Goal: Transaction & Acquisition: Purchase product/service

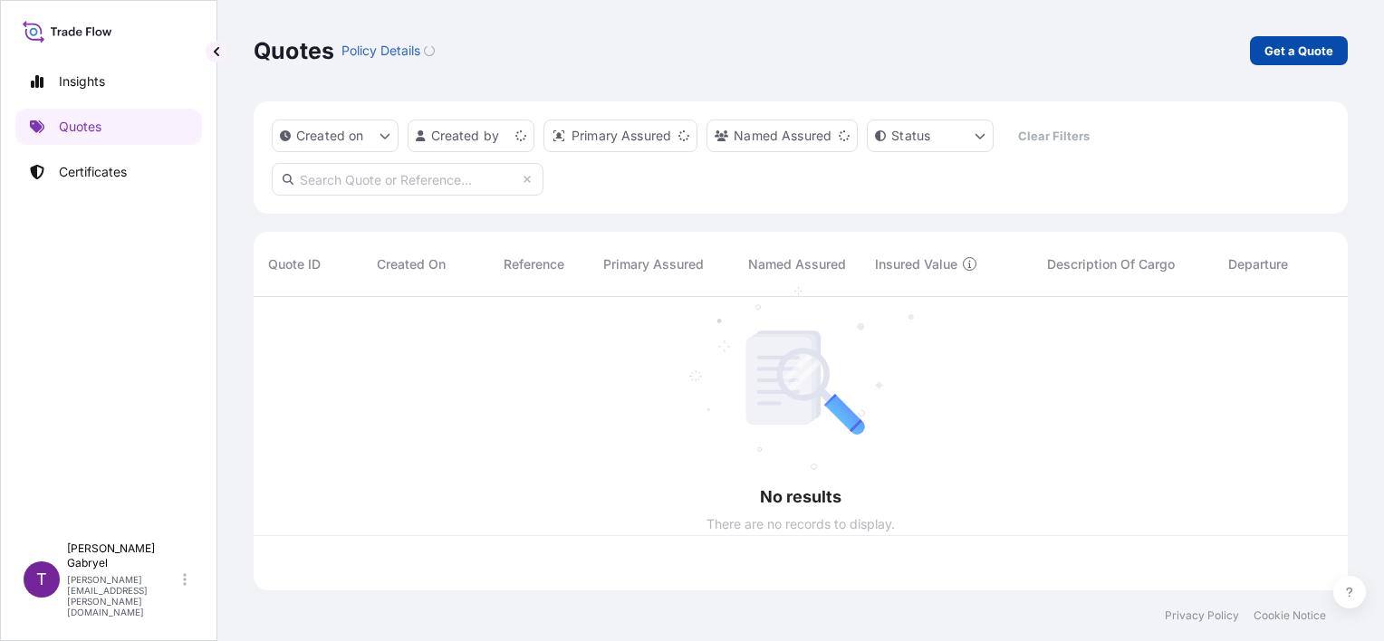
scroll to position [290, 1080]
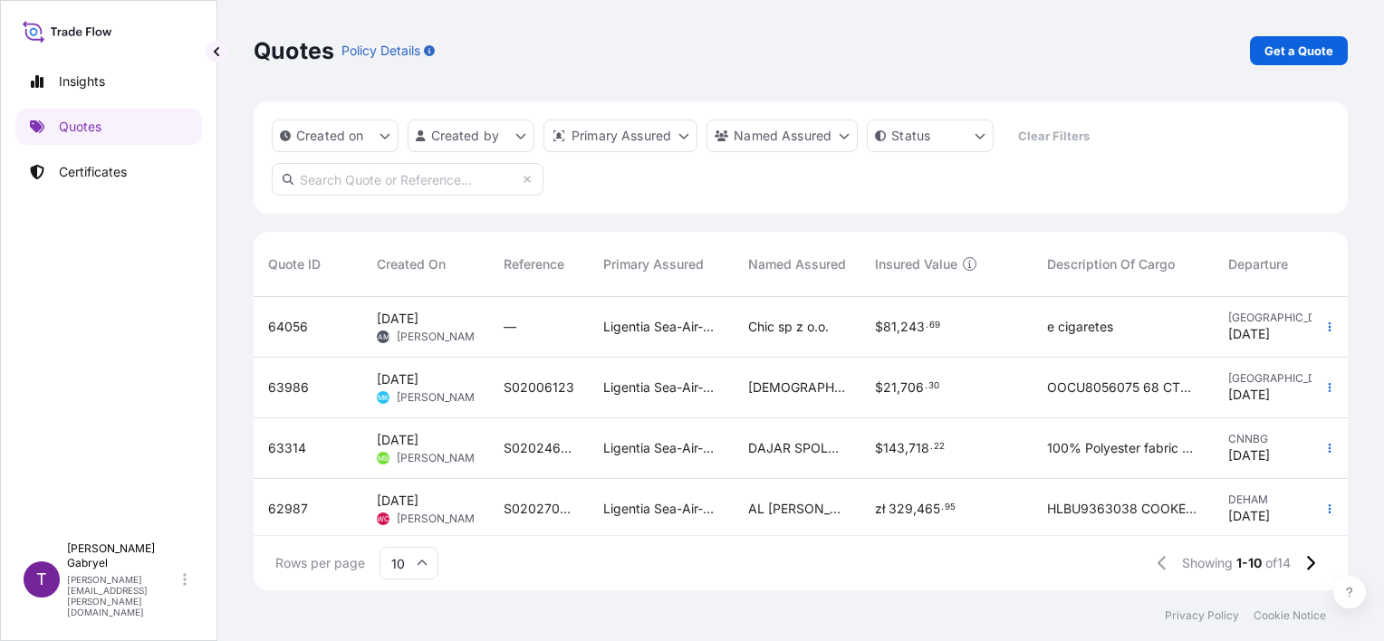
click at [1314, 35] on div "Quotes Policy Details Get a Quote" at bounding box center [801, 50] width 1094 height 101
click at [1341, 53] on link "Get a Quote" at bounding box center [1299, 50] width 98 height 29
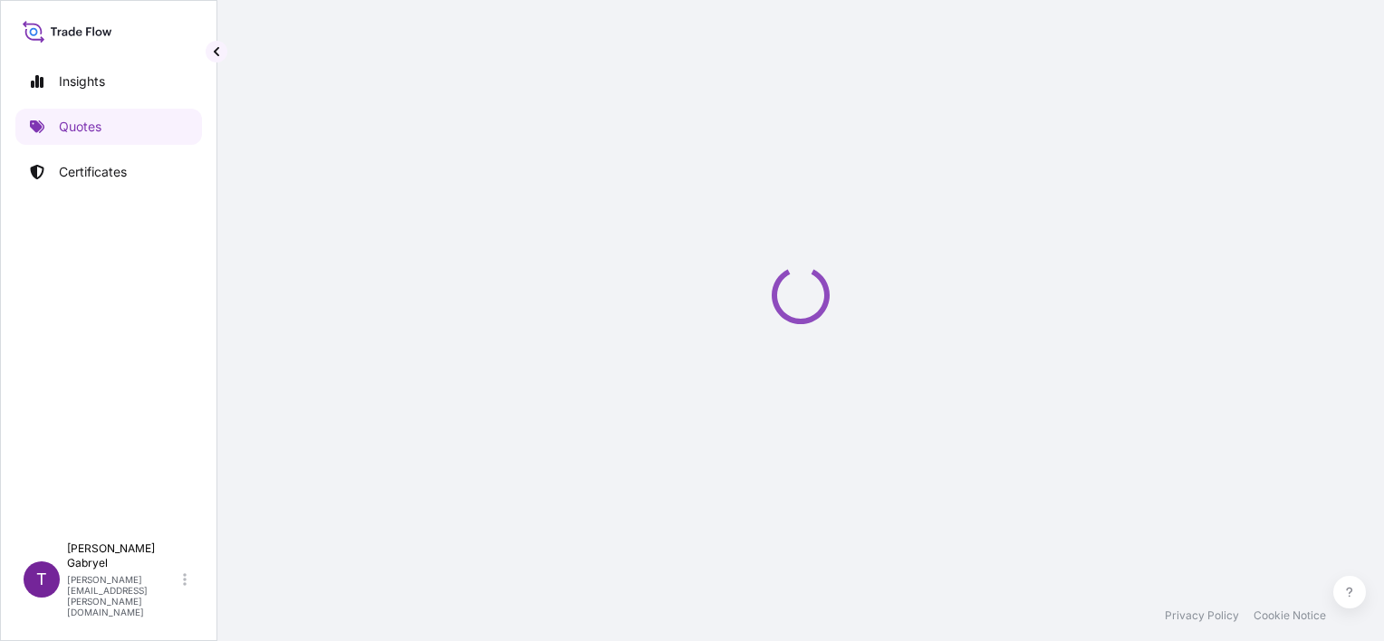
select select "Sea"
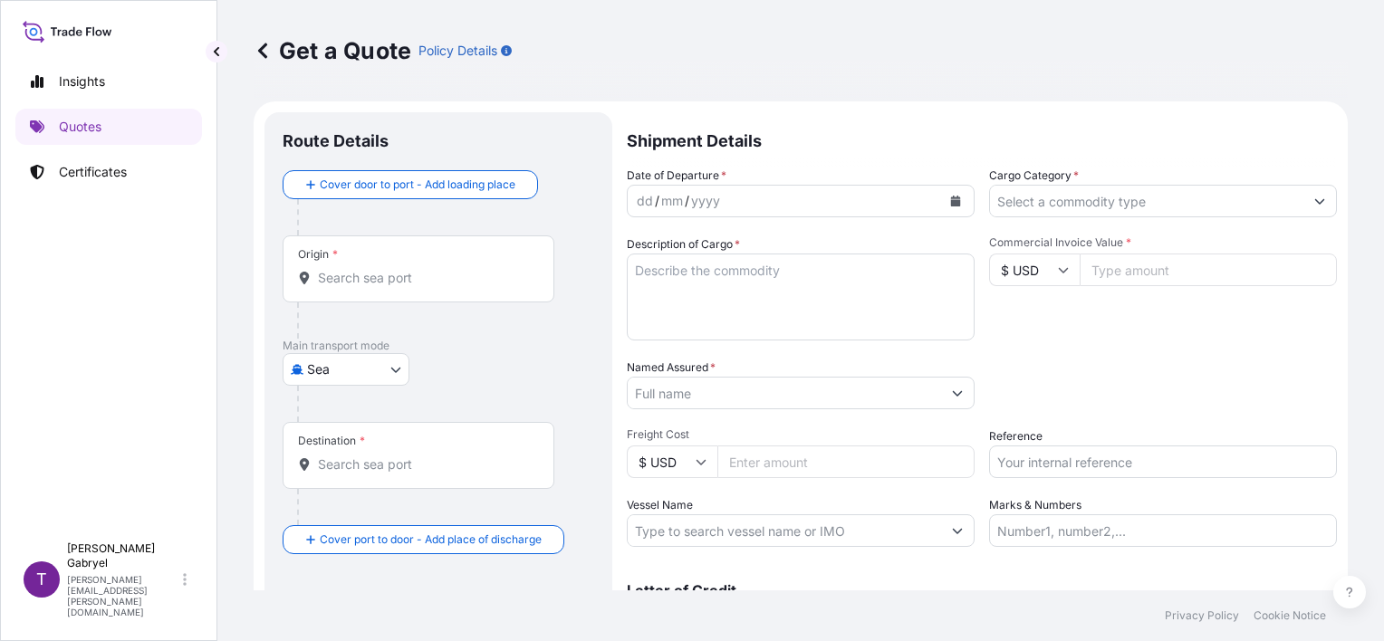
scroll to position [29, 0]
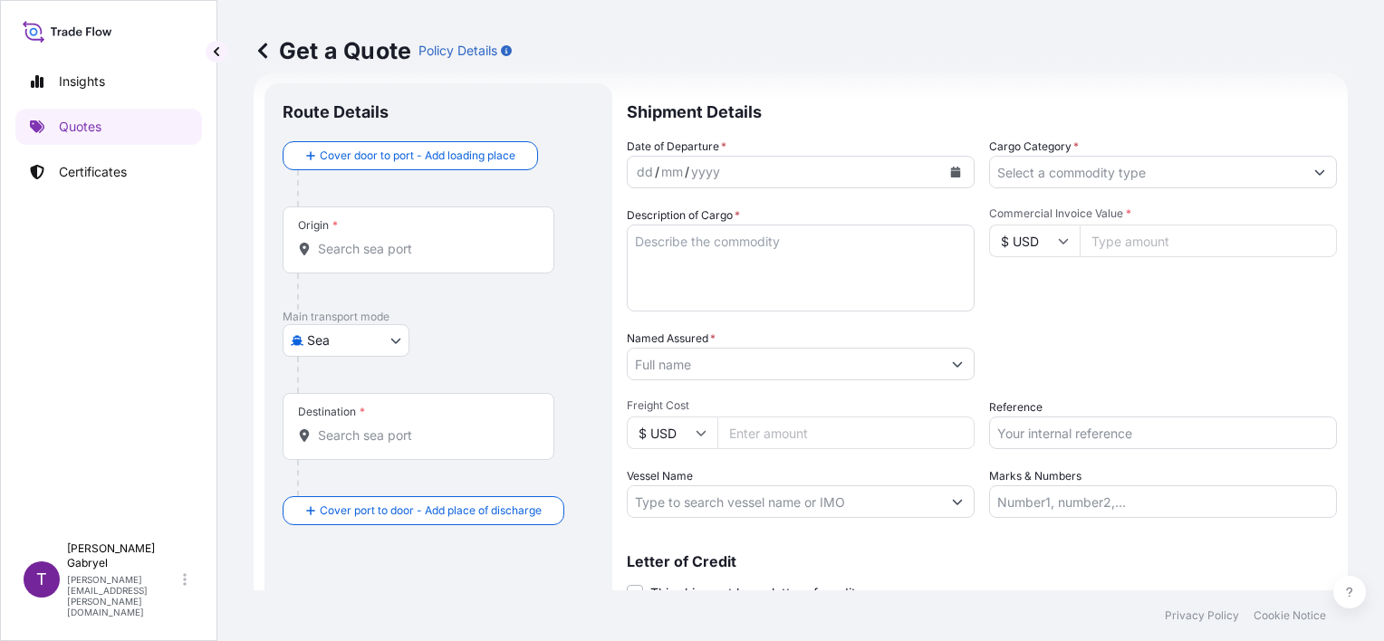
click at [957, 173] on button "Calendar" at bounding box center [955, 172] width 29 height 29
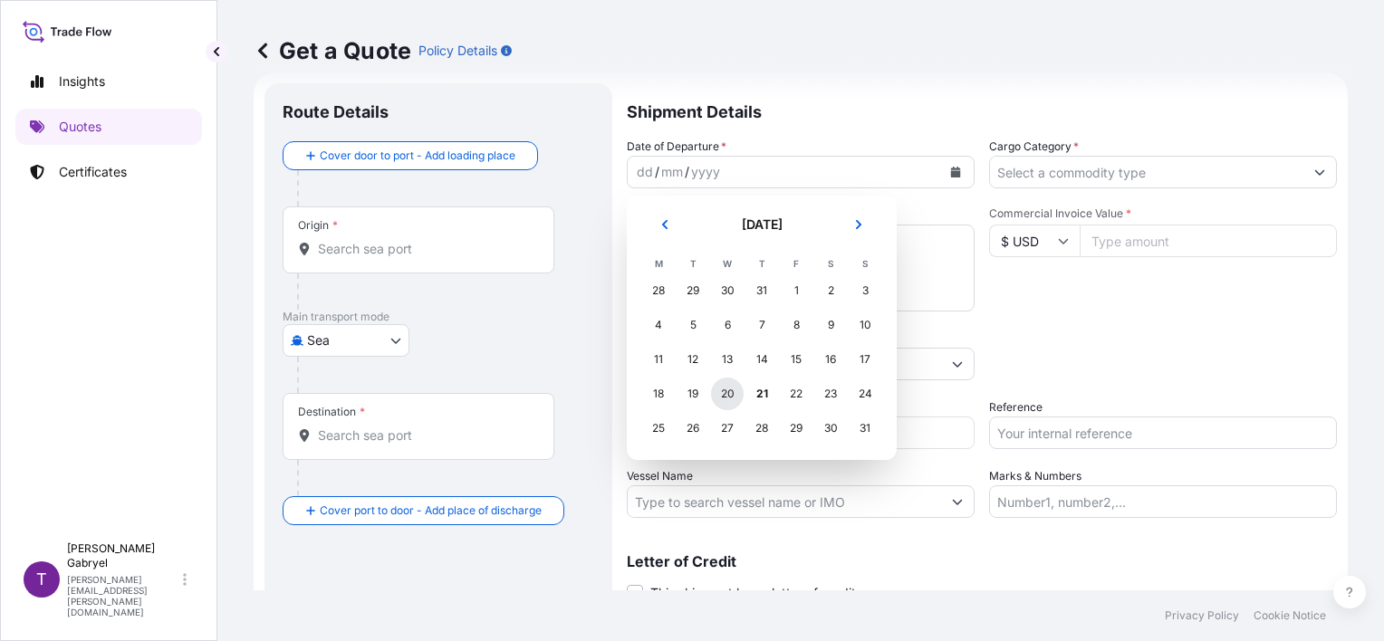
click at [731, 389] on div "20" at bounding box center [727, 394] width 33 height 33
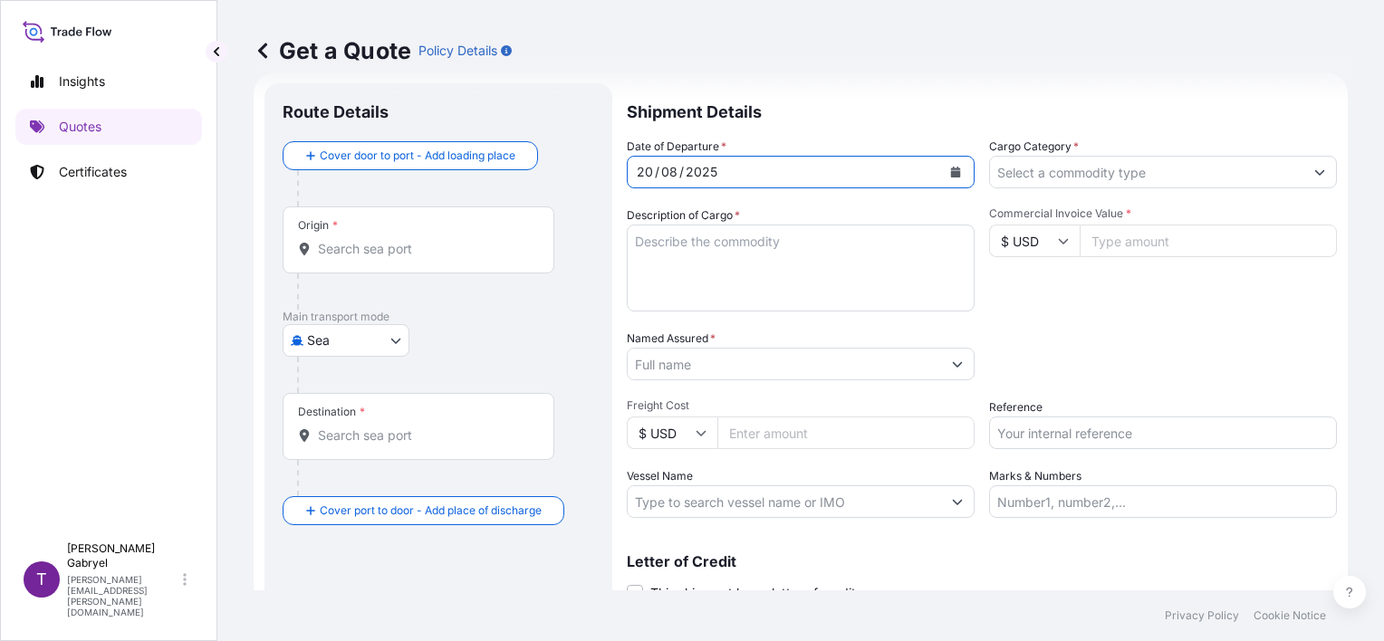
click at [1286, 170] on input "Cargo Category *" at bounding box center [1146, 172] width 313 height 33
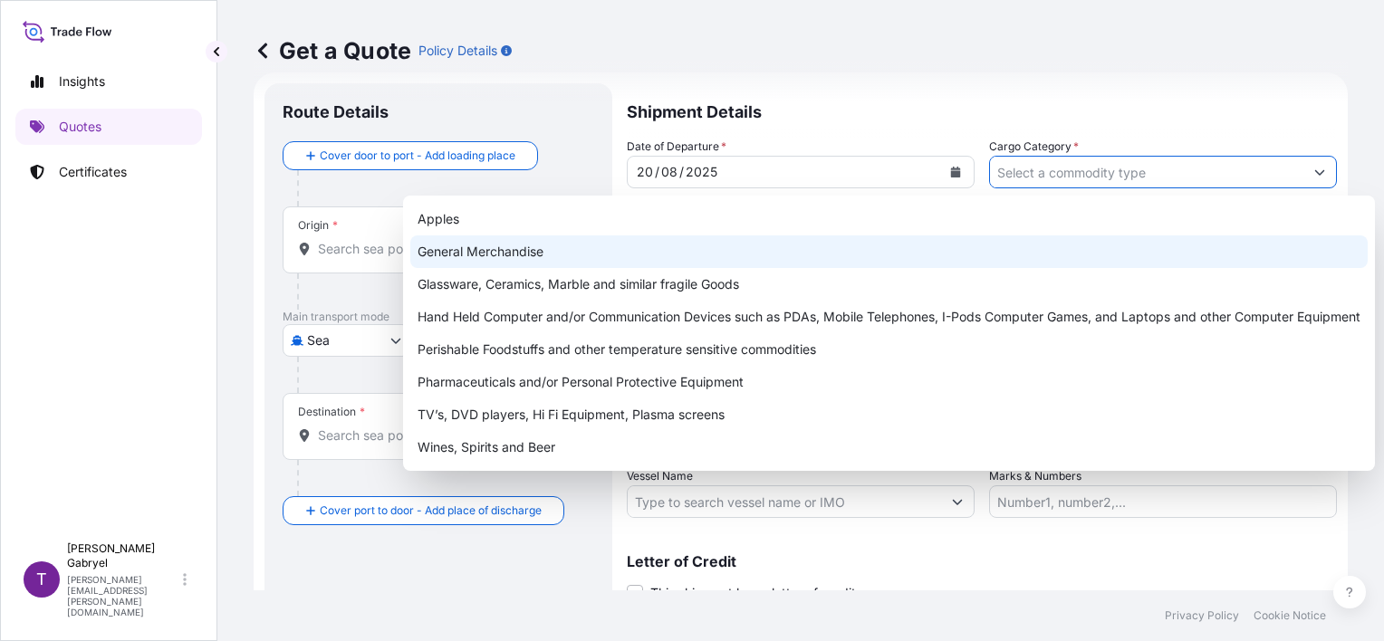
click at [757, 252] on div "General Merchandise" at bounding box center [888, 252] width 957 height 33
type input "General Merchandise"
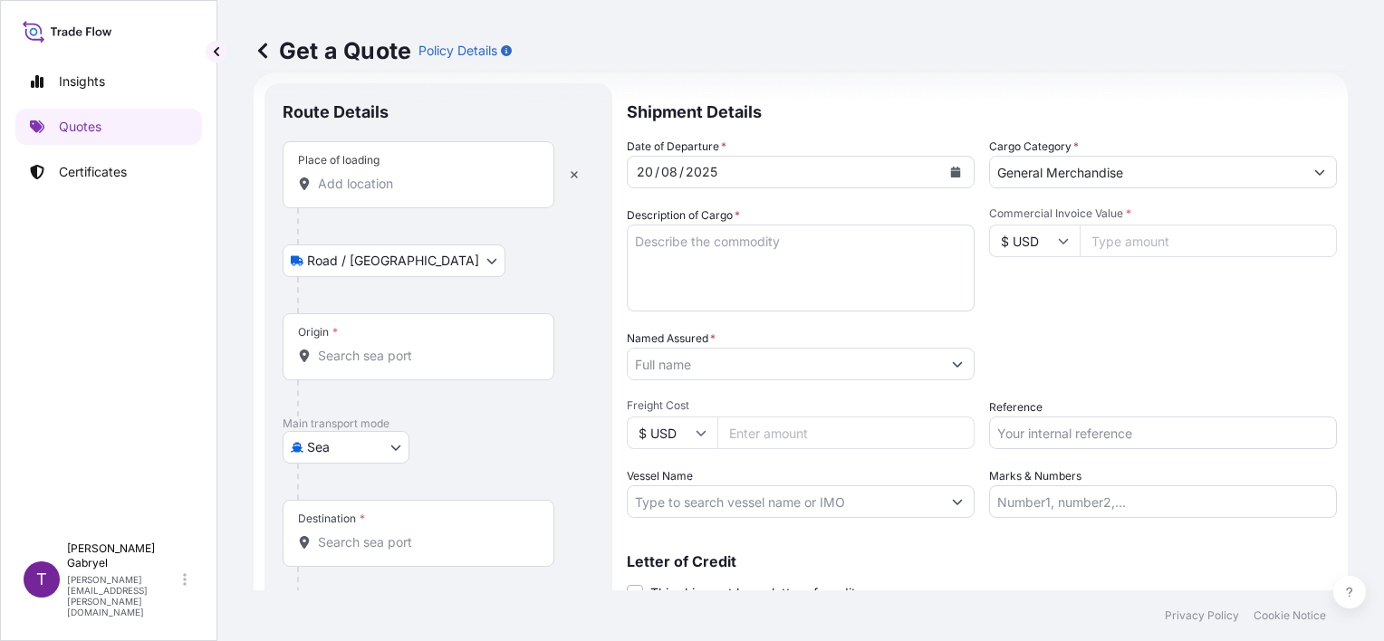
click at [380, 185] on input "Place of loading" at bounding box center [425, 184] width 214 height 18
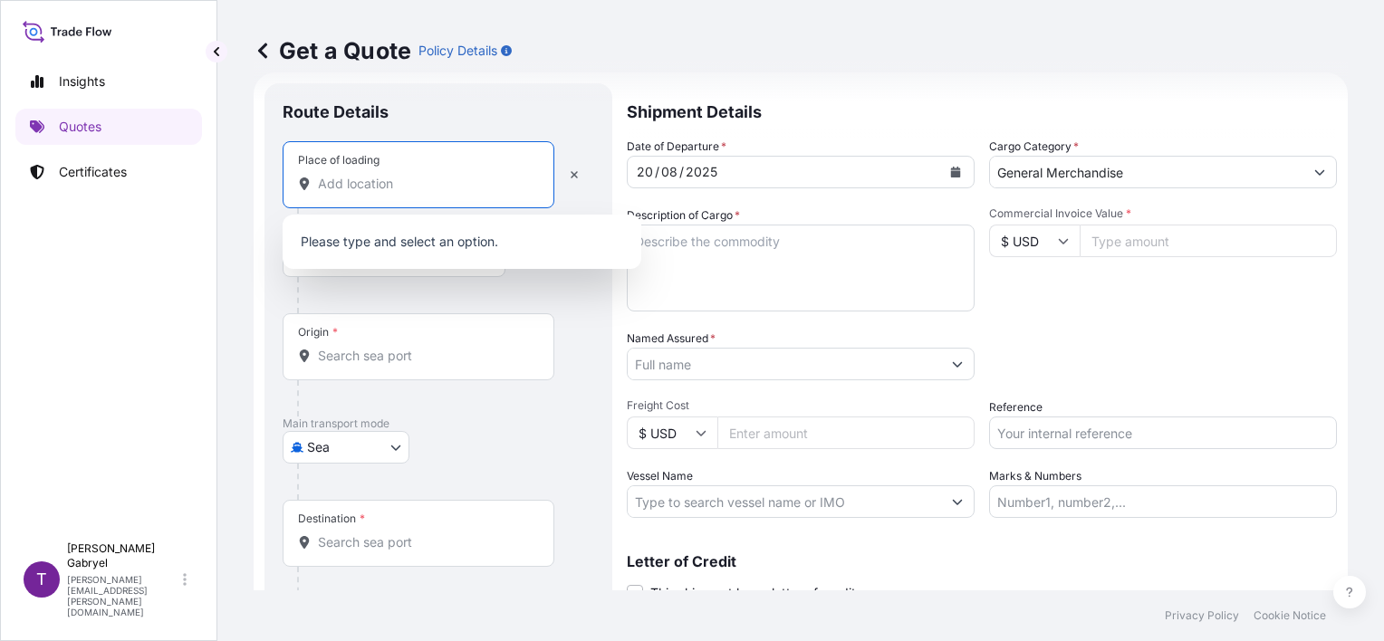
paste input "[PERSON_NAME]"
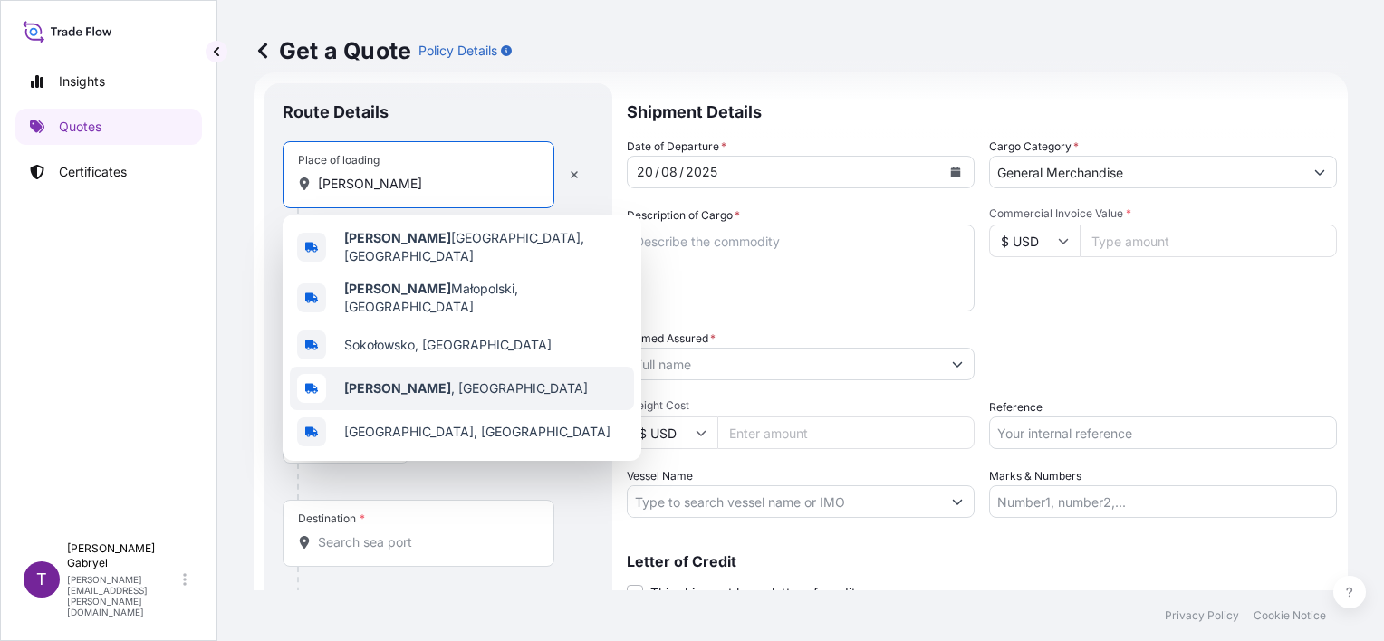
click at [420, 380] on span "[PERSON_NAME] , [GEOGRAPHIC_DATA]" at bounding box center [466, 389] width 244 height 18
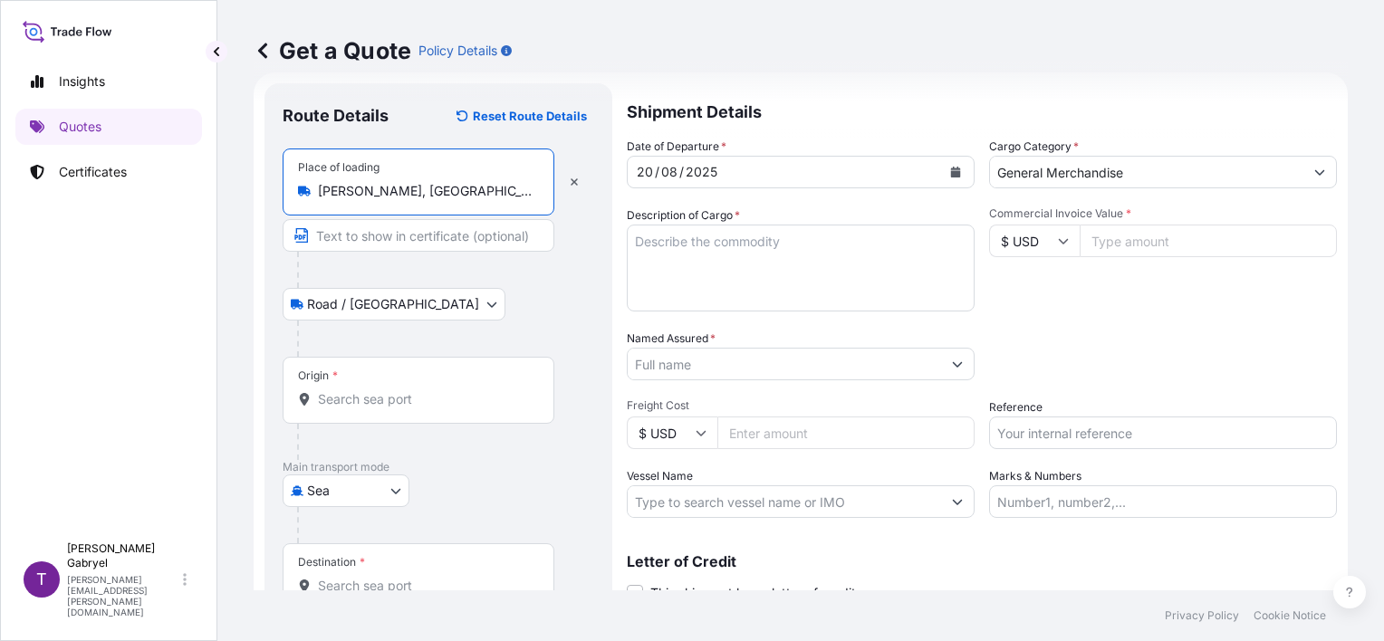
click at [412, 192] on input "[PERSON_NAME], [GEOGRAPHIC_DATA]" at bounding box center [425, 191] width 214 height 18
paste input "ołów"
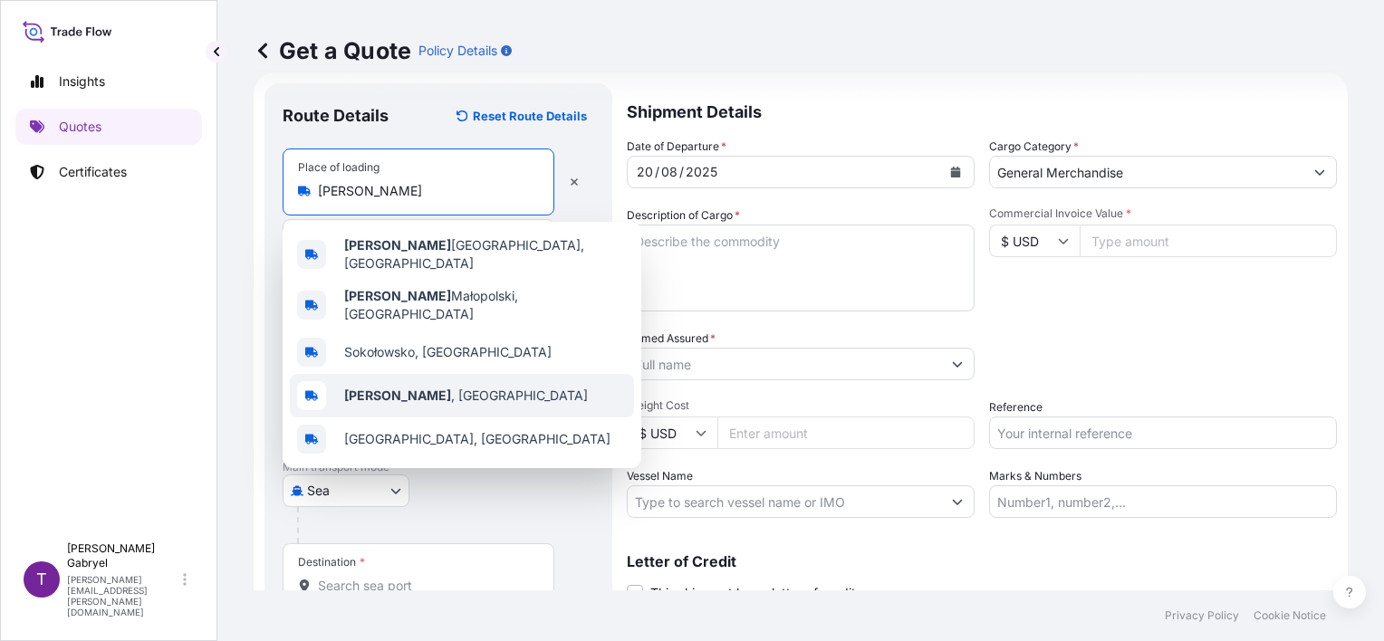
click at [402, 387] on span "[PERSON_NAME] , [GEOGRAPHIC_DATA]" at bounding box center [466, 396] width 244 height 18
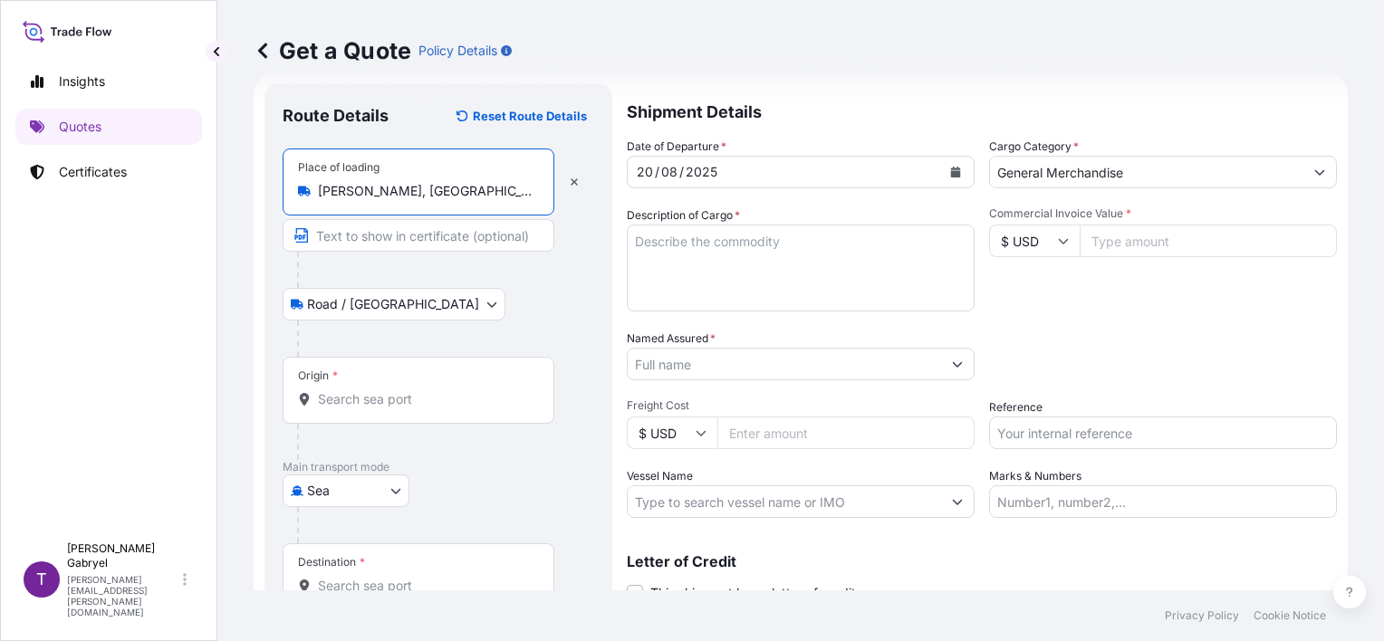
type input "[PERSON_NAME], [GEOGRAPHIC_DATA]"
click at [348, 395] on input "Origin *" at bounding box center [425, 399] width 214 height 18
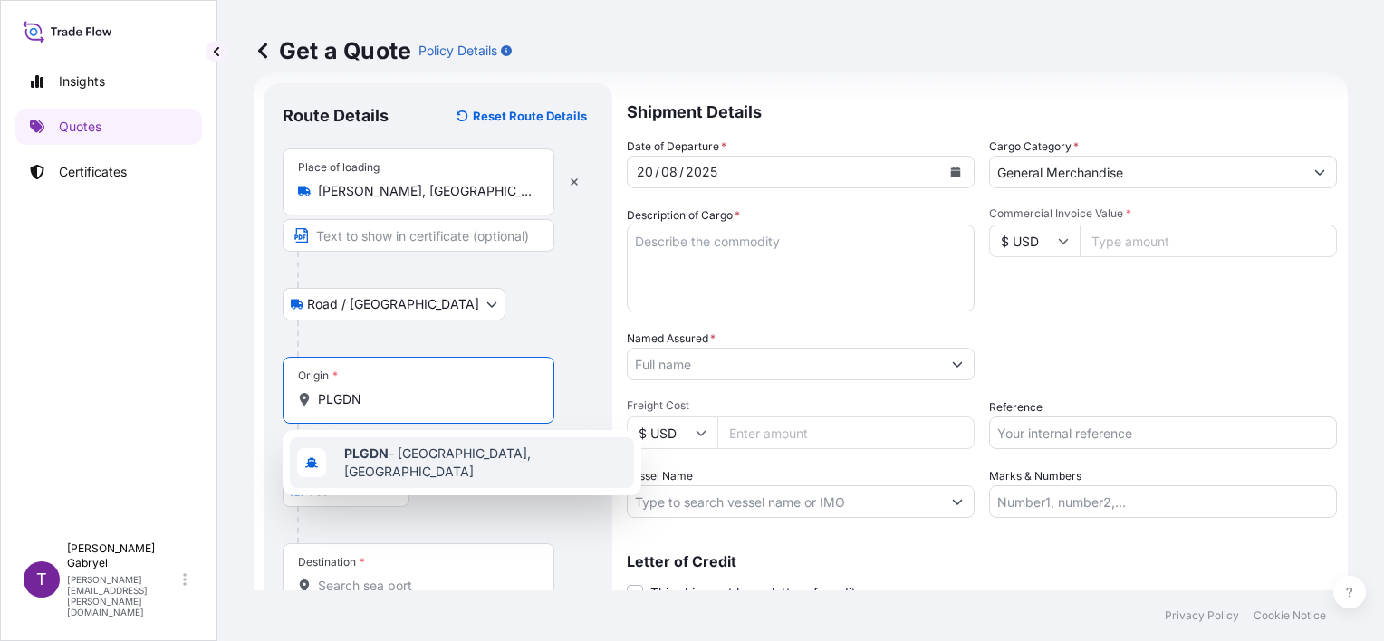
click at [394, 448] on div "PLGDN - [GEOGRAPHIC_DATA], [GEOGRAPHIC_DATA]" at bounding box center [462, 463] width 344 height 51
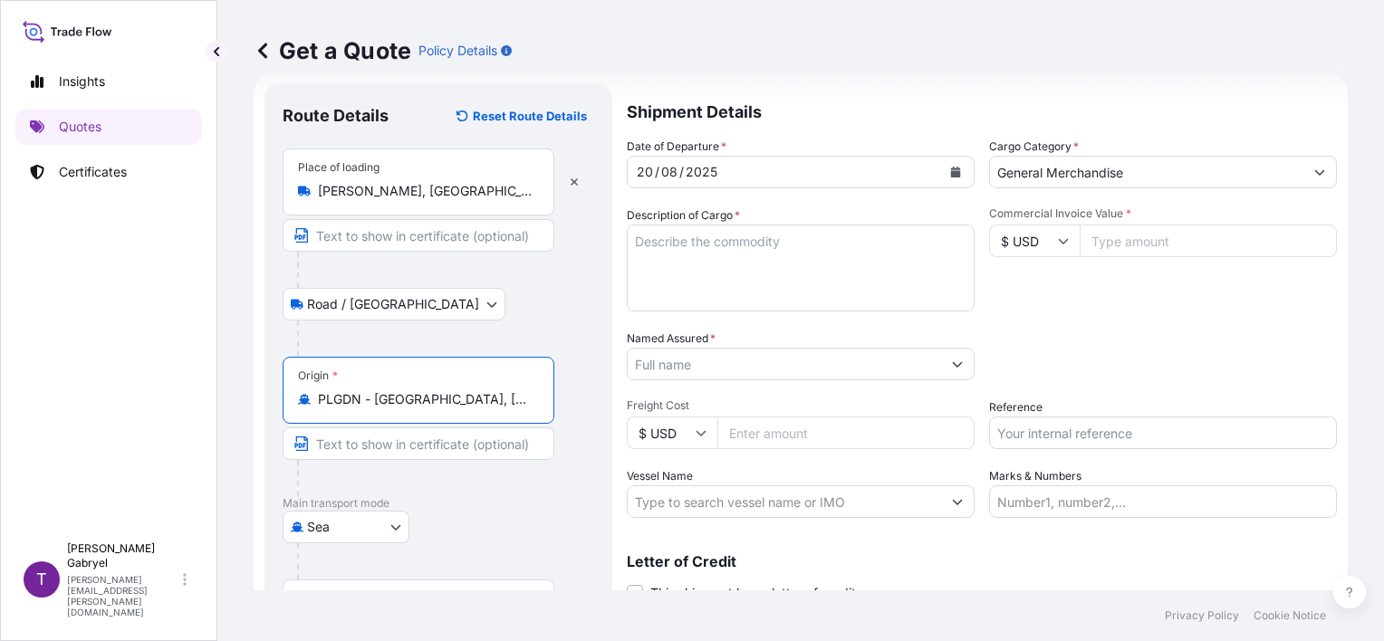
type input "PLGDN - [GEOGRAPHIC_DATA], [GEOGRAPHIC_DATA]"
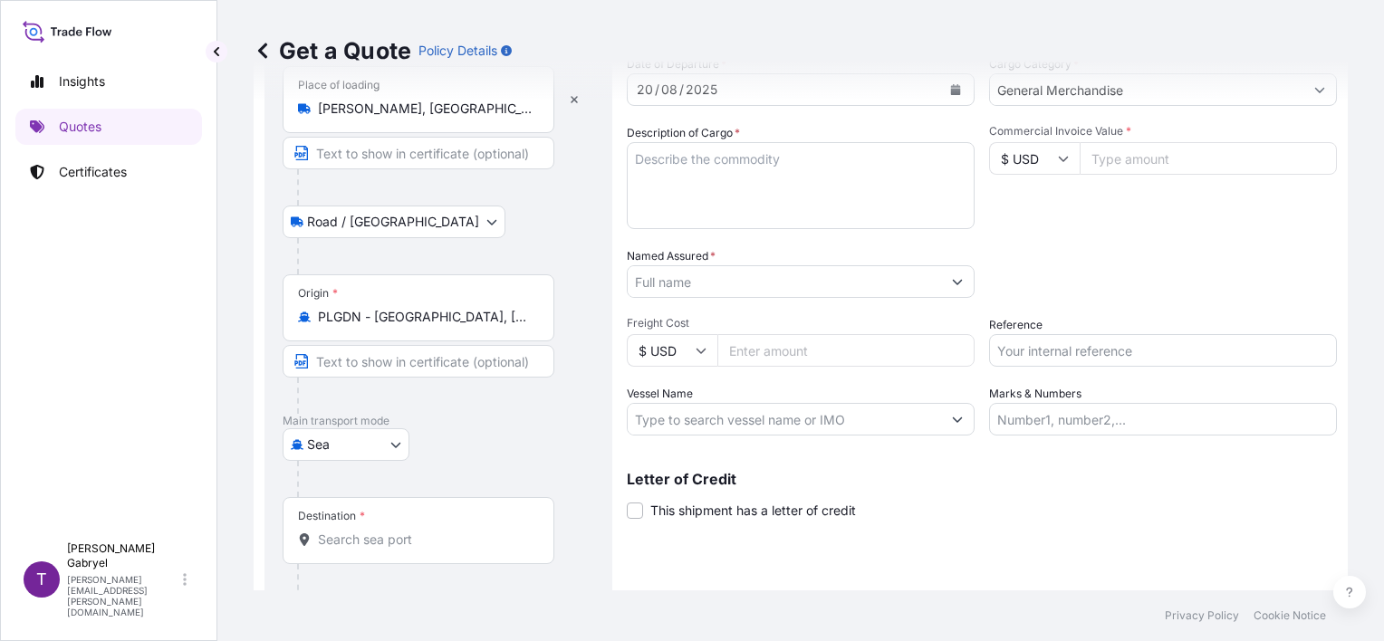
scroll to position [178, 0]
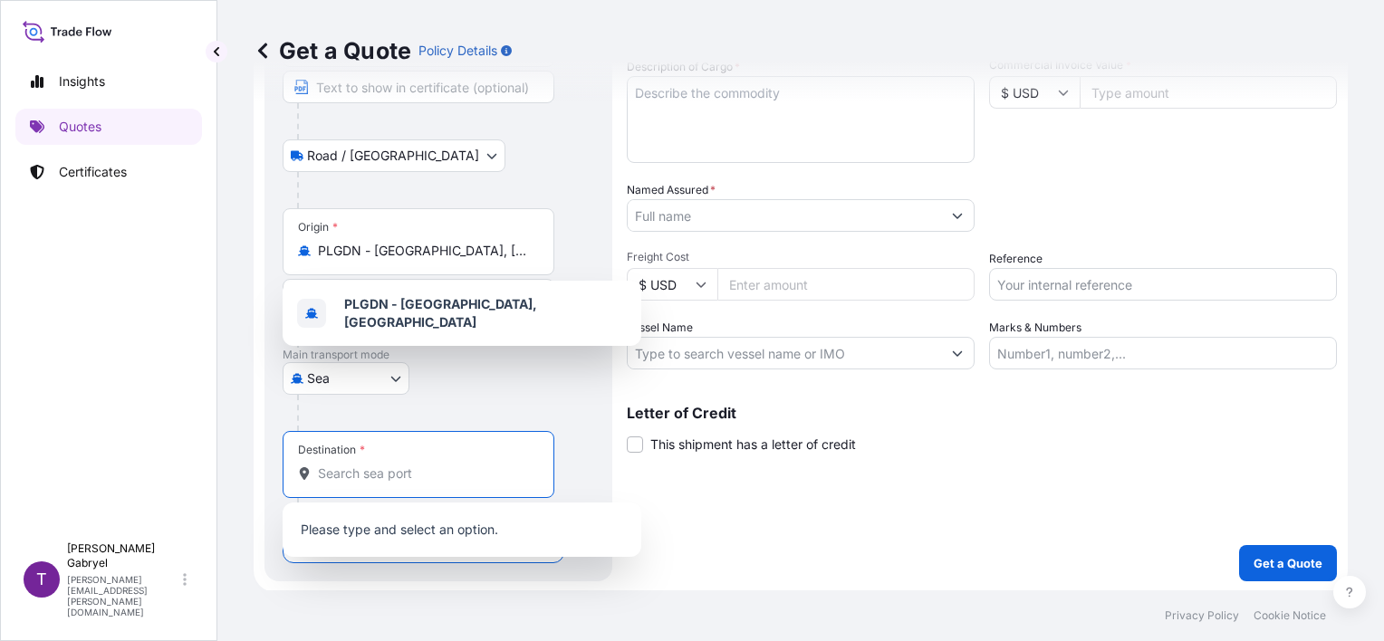
click at [372, 473] on input "Destination *" at bounding box center [425, 474] width 214 height 18
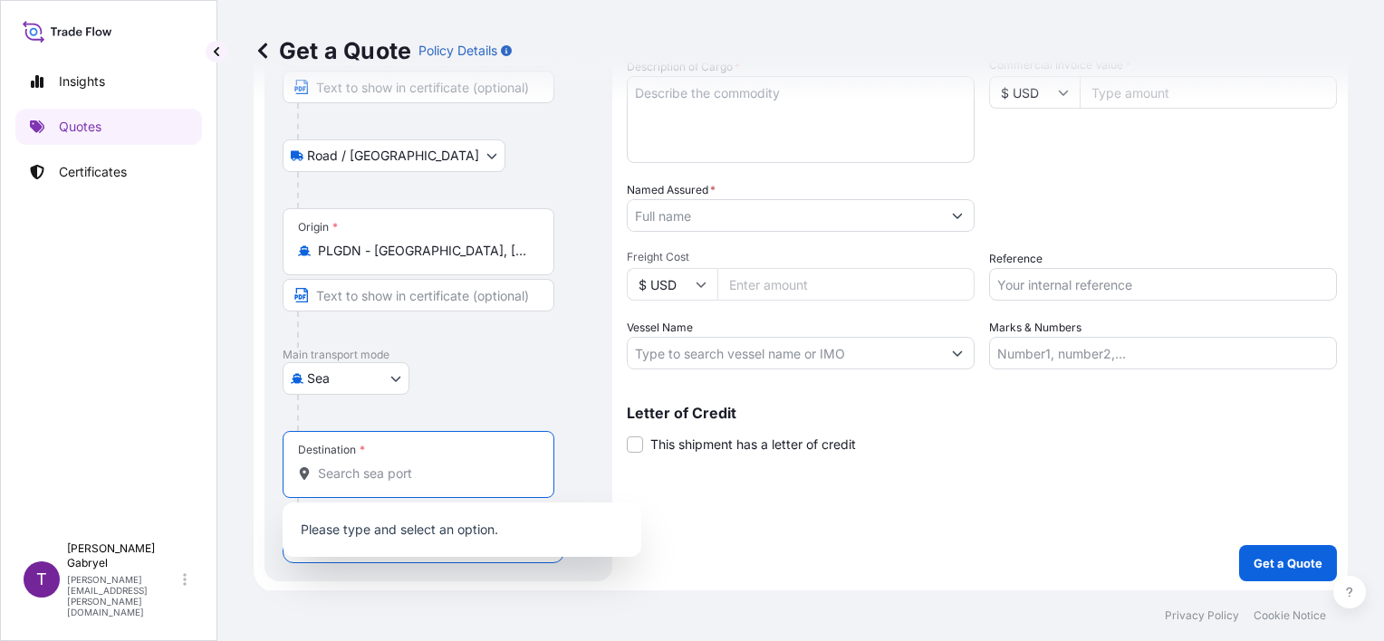
paste input "[GEOGRAPHIC_DATA], [GEOGRAPHIC_DATA][DATE]"
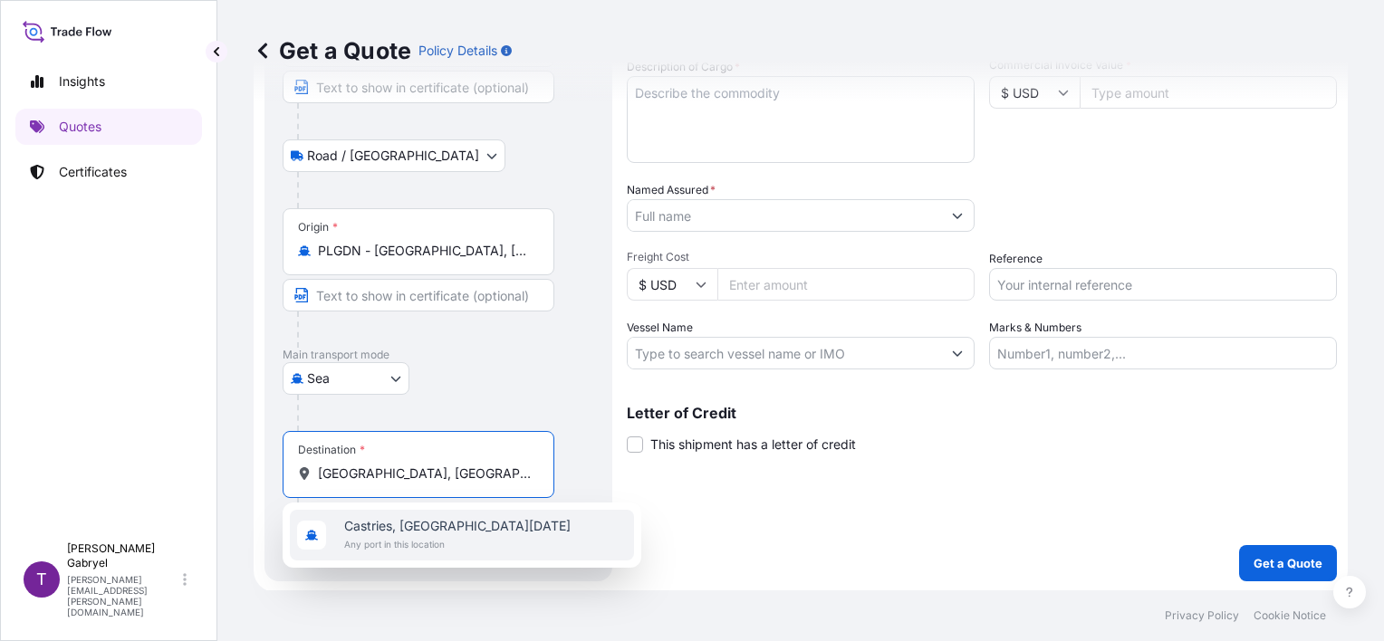
click at [438, 531] on span "Castries, [GEOGRAPHIC_DATA][DATE]" at bounding box center [457, 526] width 226 height 18
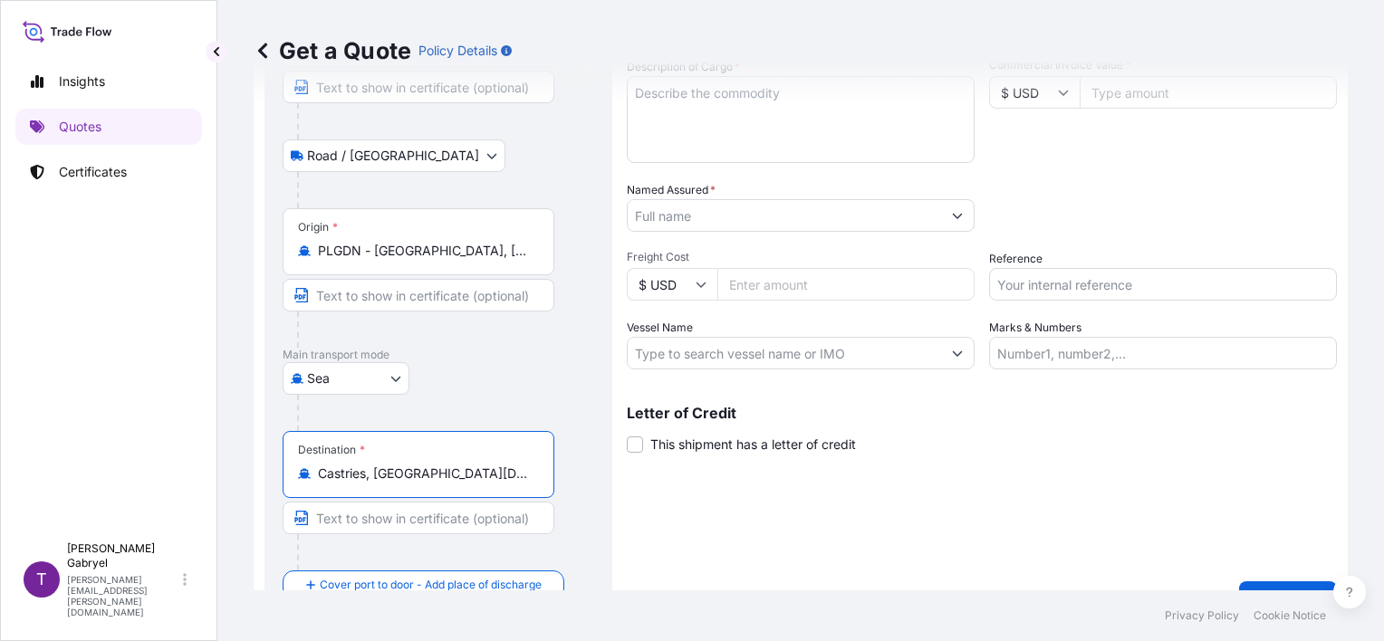
type input "Castries, [GEOGRAPHIC_DATA][DATE]"
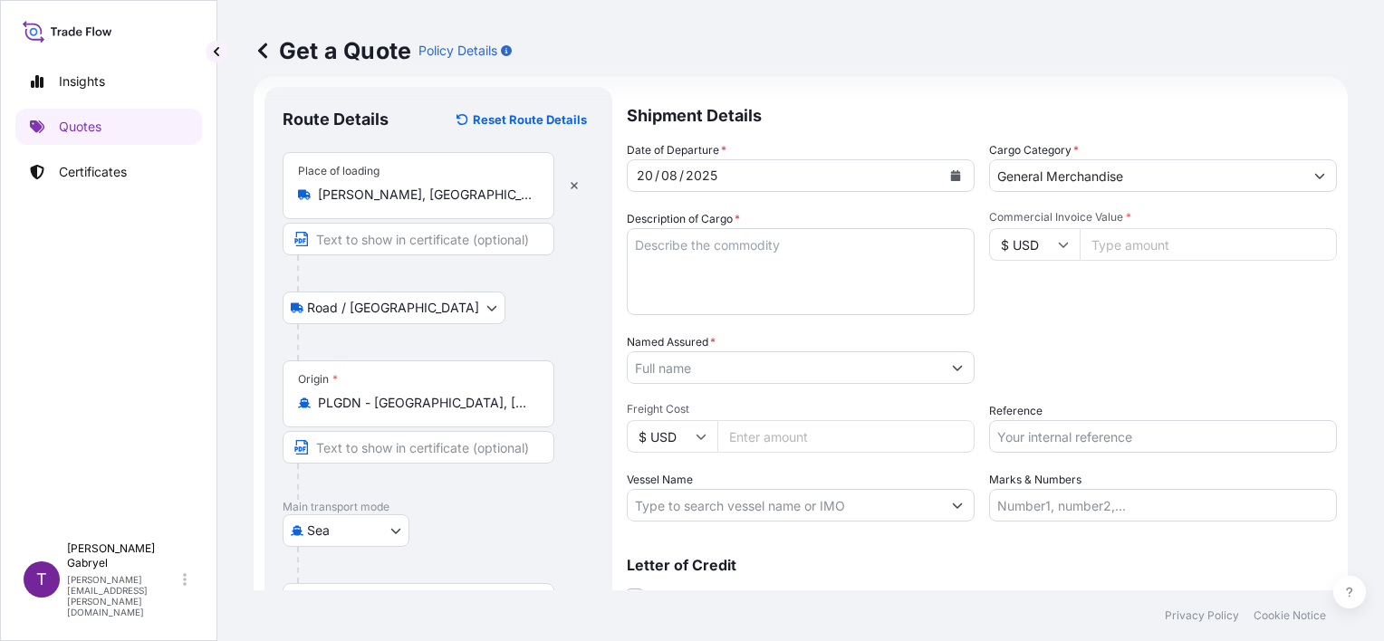
scroll to position [0, 0]
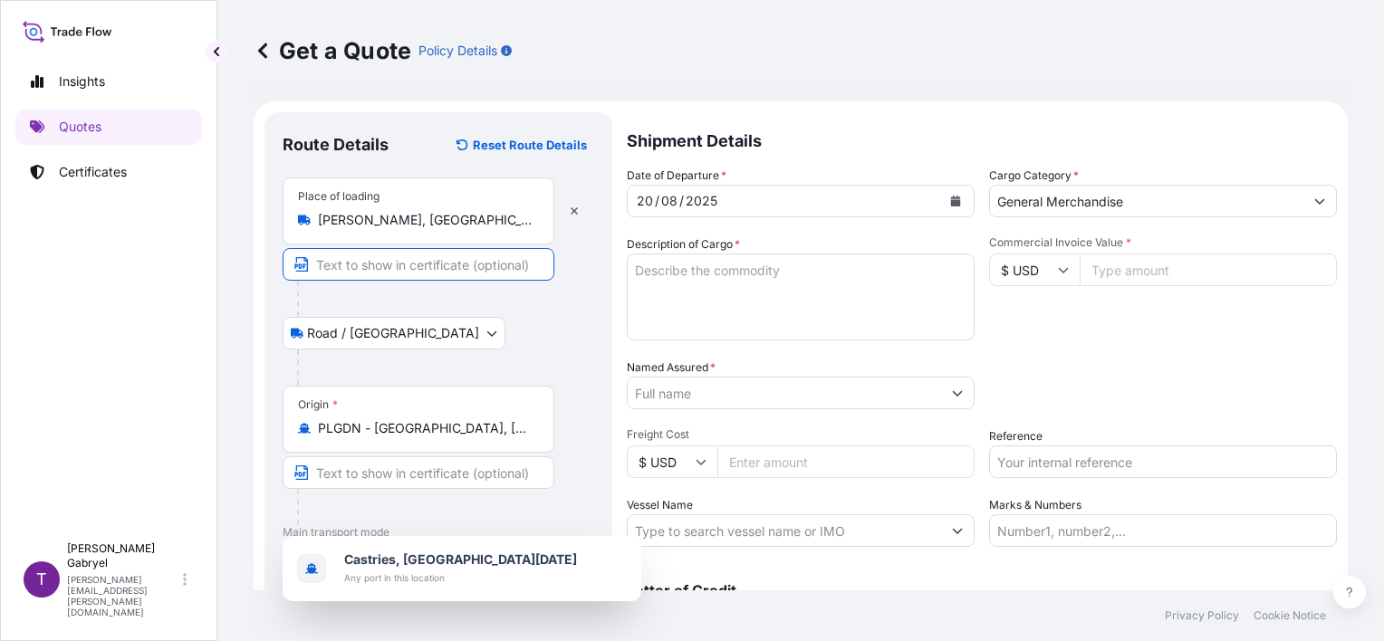
click at [395, 268] on input "Text to appear on certificate" at bounding box center [419, 264] width 272 height 33
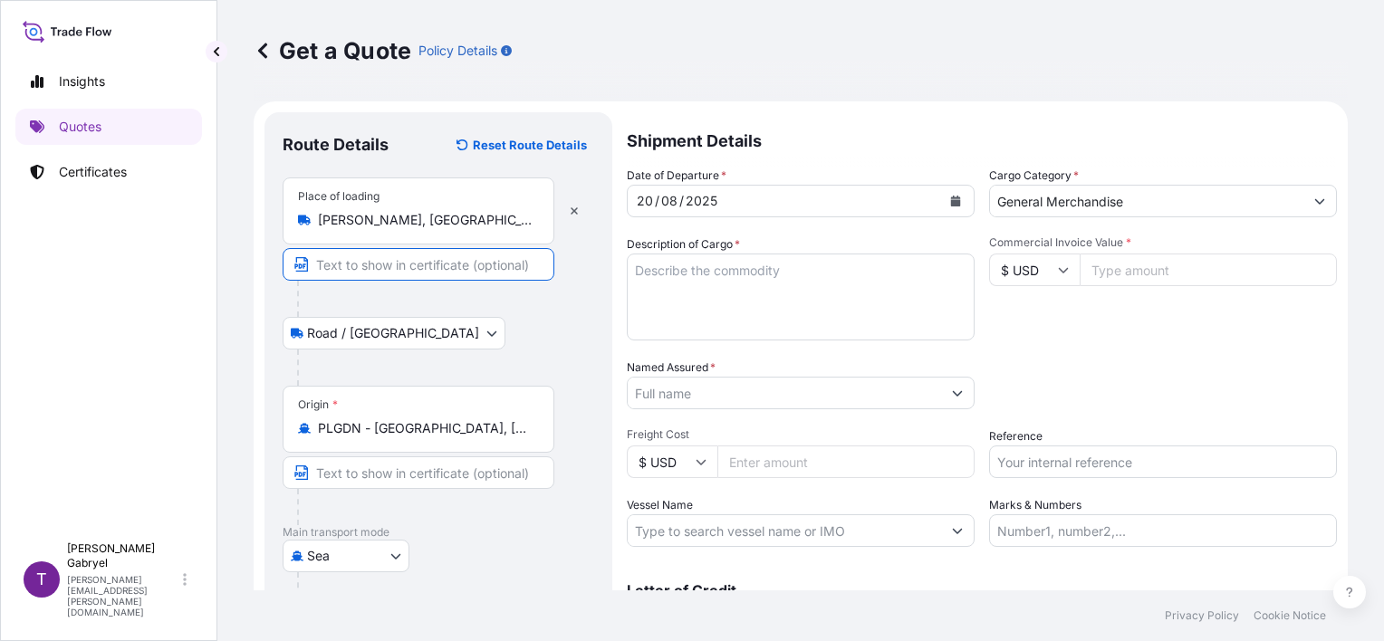
paste input "05-806 [GEOGRAPHIC_DATA], [GEOGRAPHIC_DATA]"
type input "05-806 [GEOGRAPHIC_DATA], [GEOGRAPHIC_DATA]"
click at [572, 310] on div at bounding box center [445, 299] width 297 height 36
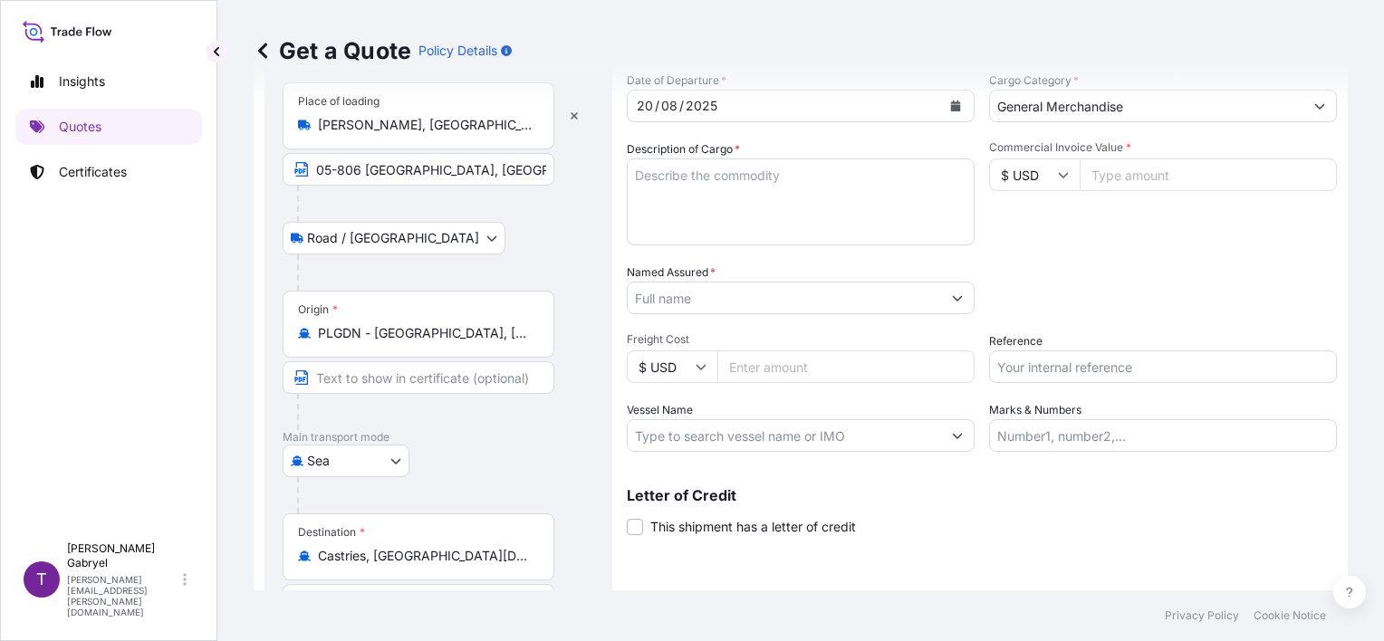
scroll to position [181, 0]
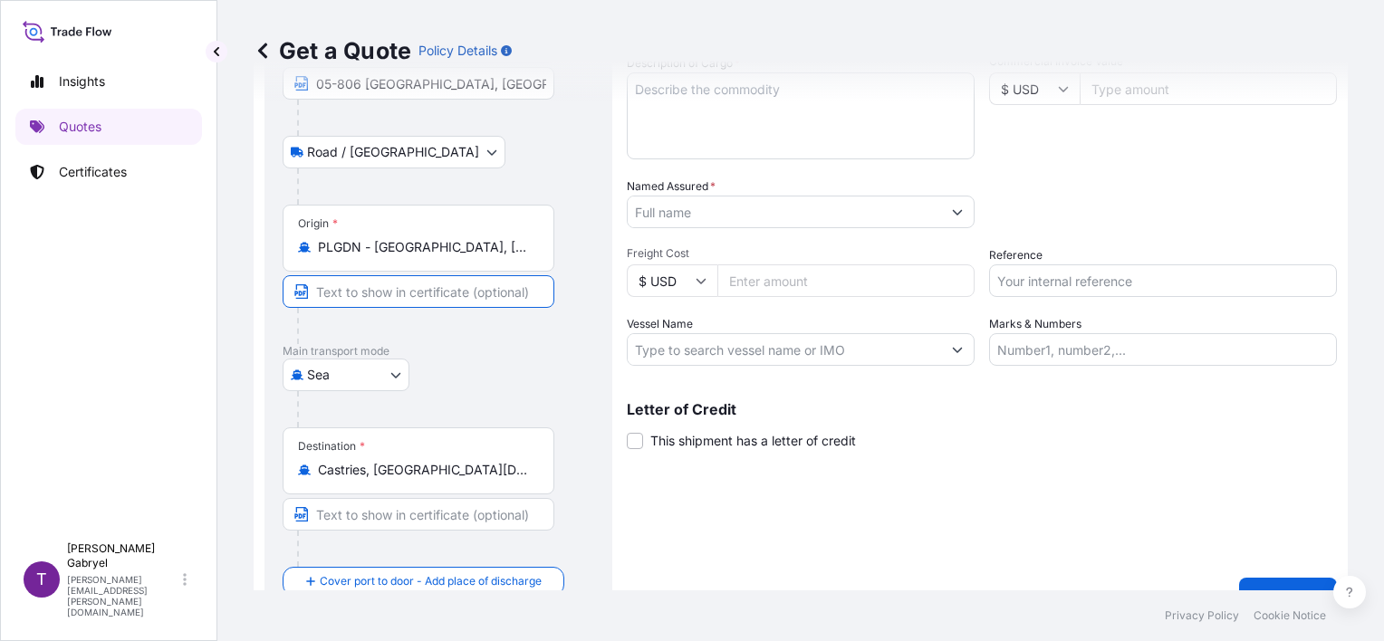
click at [440, 284] on input "Text to appear on certificate" at bounding box center [419, 291] width 272 height 33
paste input "[GEOGRAPHIC_DATA], [GEOGRAPHIC_DATA]"
type input "[GEOGRAPHIC_DATA], [GEOGRAPHIC_DATA]"
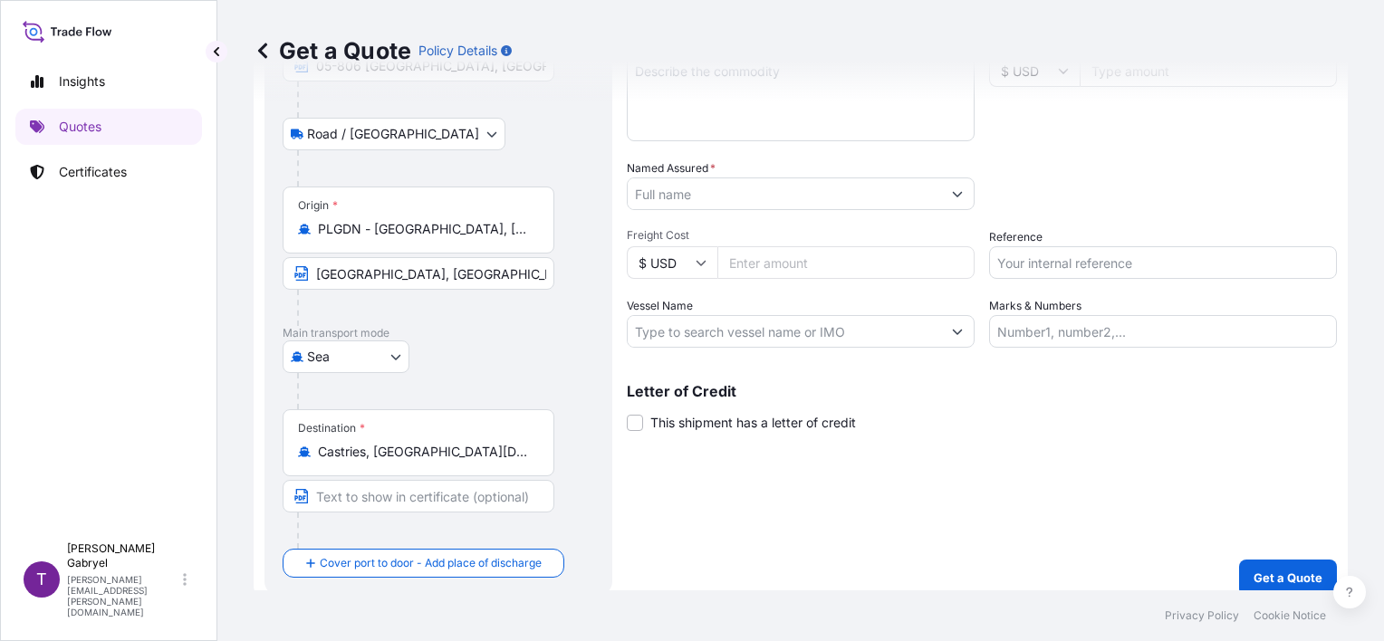
scroll to position [214, 0]
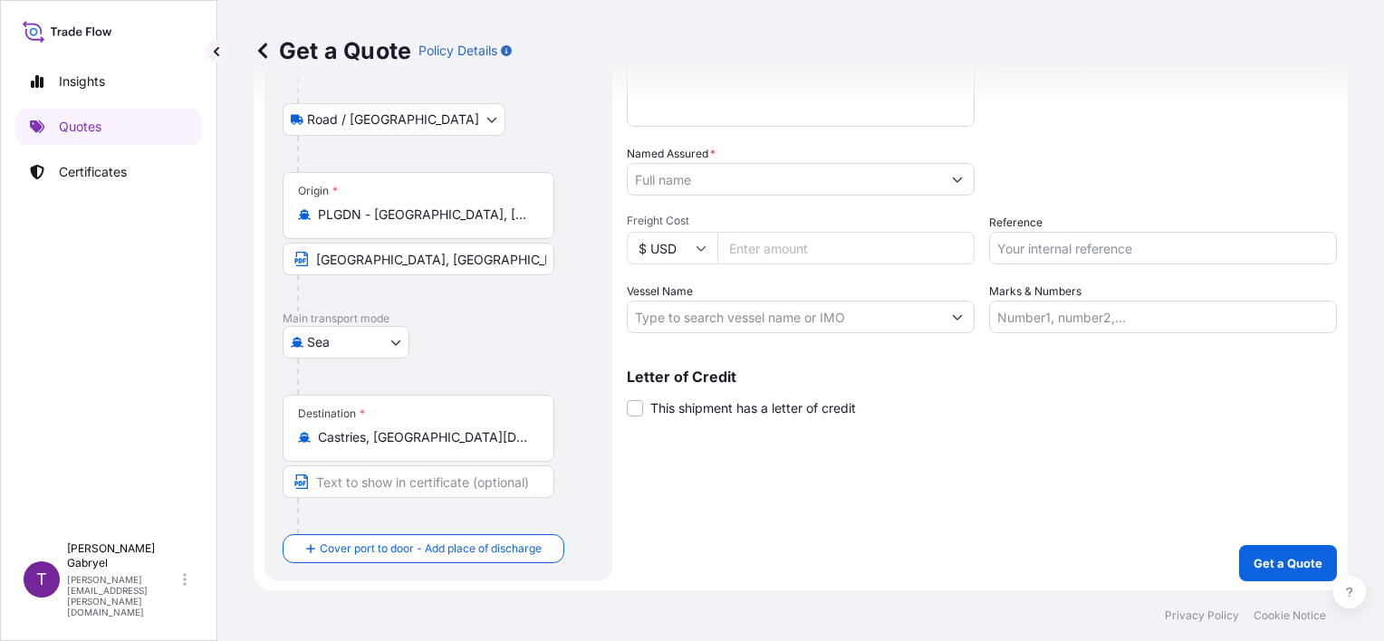
click at [406, 482] on input "Text to appear on certificate" at bounding box center [419, 482] width 272 height 33
paste input "[GEOGRAPHIC_DATA], [GEOGRAPHIC_DATA][DATE]"
type input "[GEOGRAPHIC_DATA], [GEOGRAPHIC_DATA][DATE]"
click at [764, 528] on div "Shipment Details Date of Departure * [DATE] Cargo Category * General Merchandis…" at bounding box center [982, 240] width 710 height 683
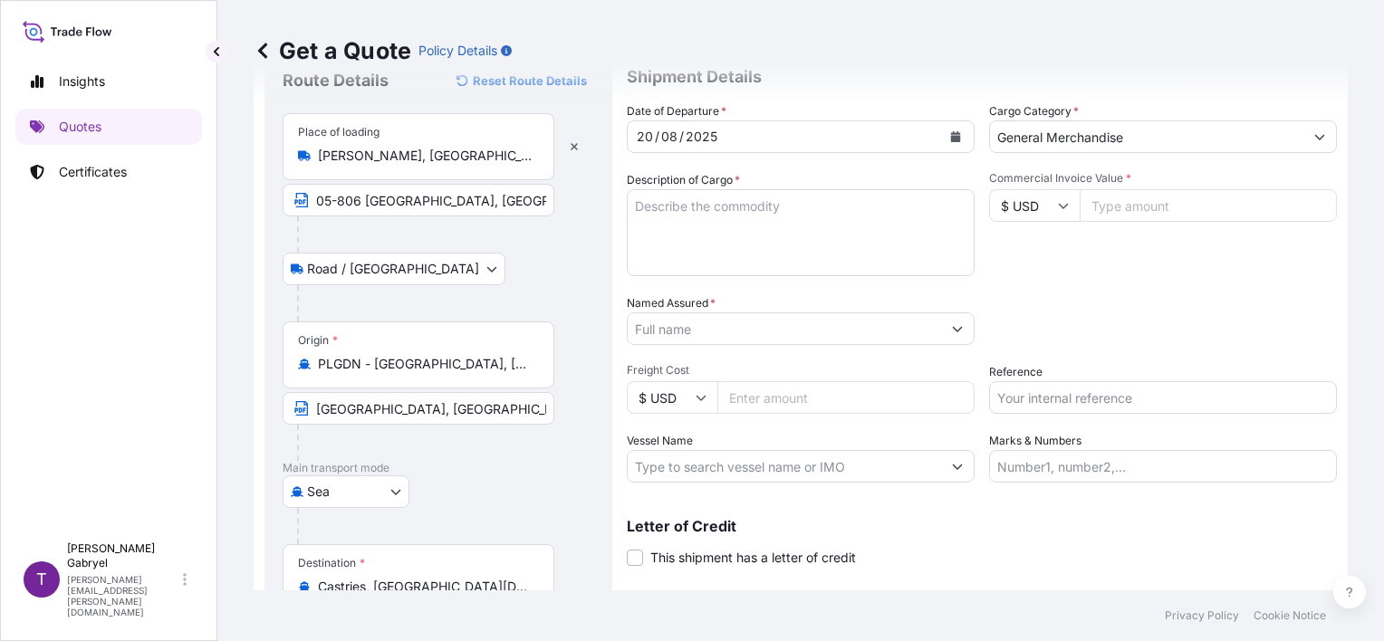
scroll to position [91, 0]
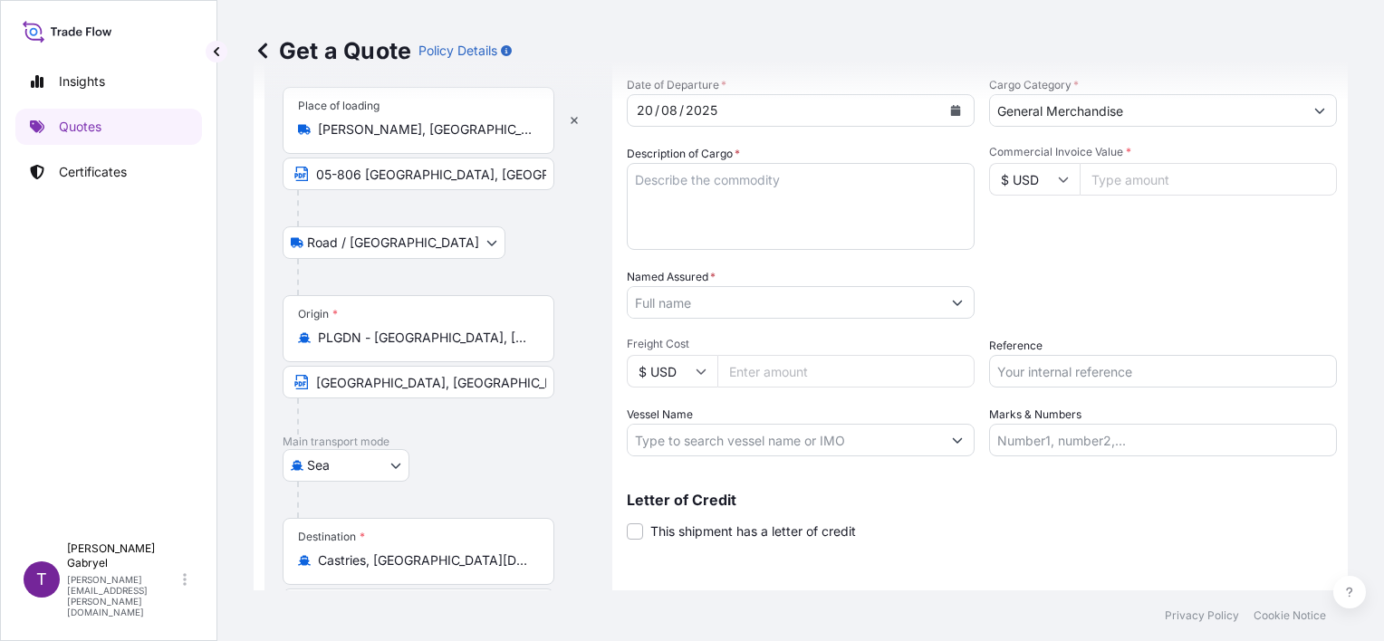
click at [1022, 370] on input "Reference" at bounding box center [1163, 371] width 348 height 33
paste input "S02030980"
type input "S02030980"
click at [1054, 286] on div "Packing Category Type to search a container mode Please select a primary mode o…" at bounding box center [1163, 293] width 348 height 51
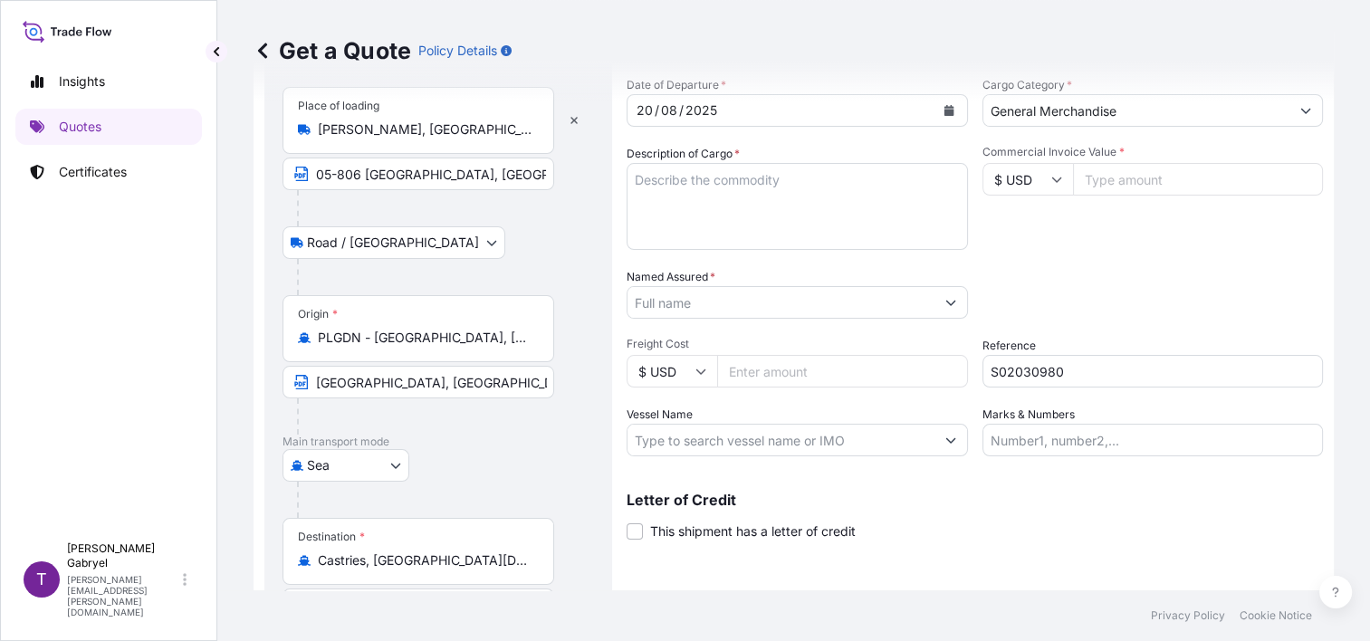
click at [717, 305] on input "Named Assured *" at bounding box center [781, 302] width 307 height 33
paste input "SANTA [PERSON_NAME]"
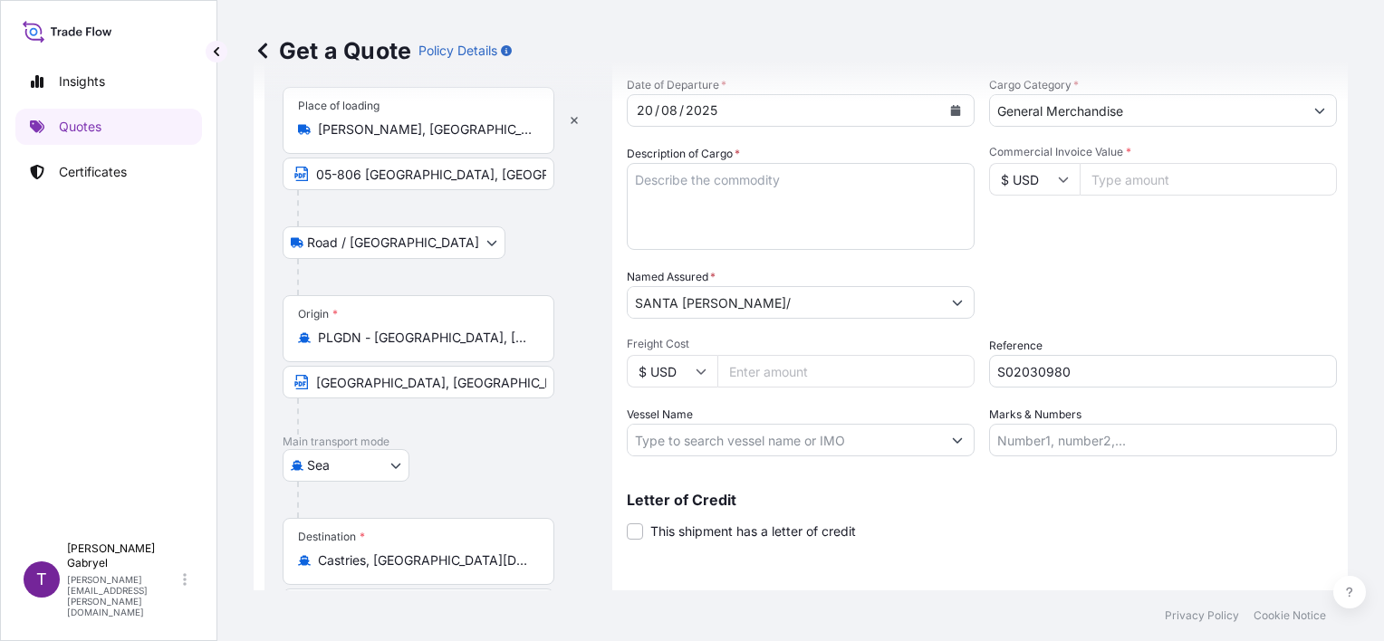
click at [779, 297] on input "SANTA [PERSON_NAME]/" at bounding box center [784, 302] width 313 height 33
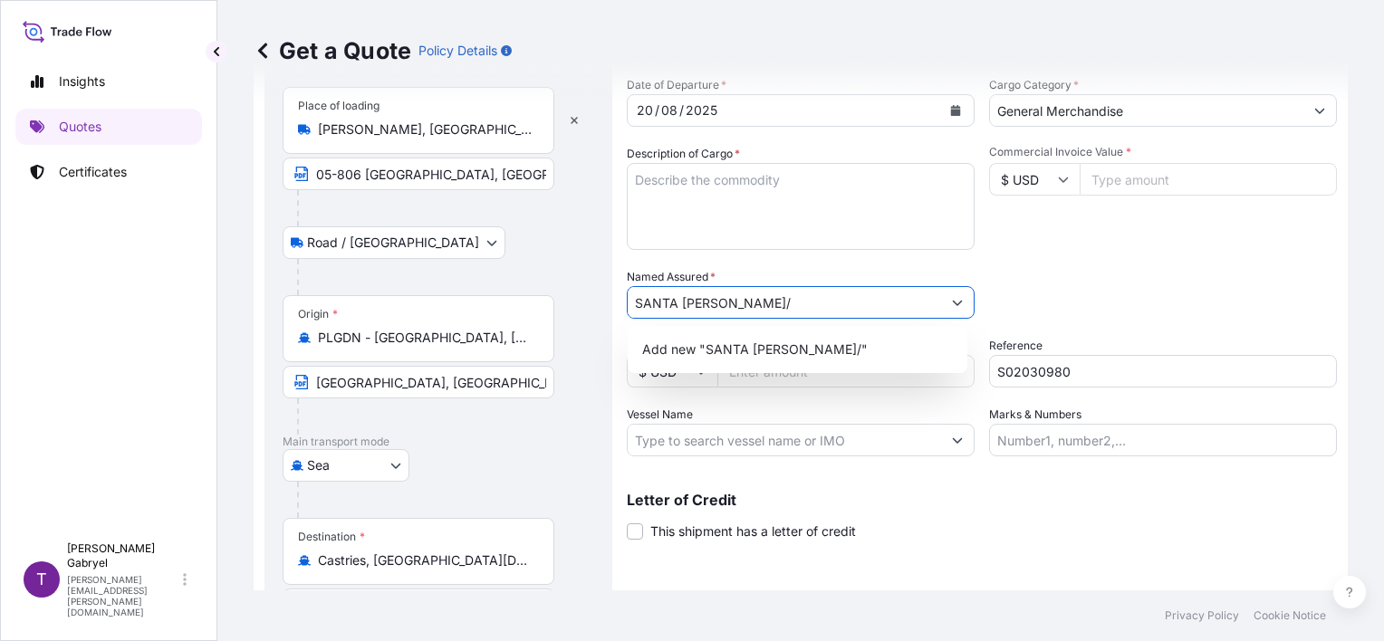
paste input "535S"
drag, startPoint x: 649, startPoint y: 305, endPoint x: 628, endPoint y: 305, distance: 20.8
click at [628, 305] on input "SANTA [PERSON_NAME]/535S" at bounding box center [784, 302] width 313 height 33
type input "SANTA [PERSON_NAME]/535S"
click at [787, 354] on span "Add new "SANTA [PERSON_NAME]/535S"" at bounding box center [770, 350] width 256 height 18
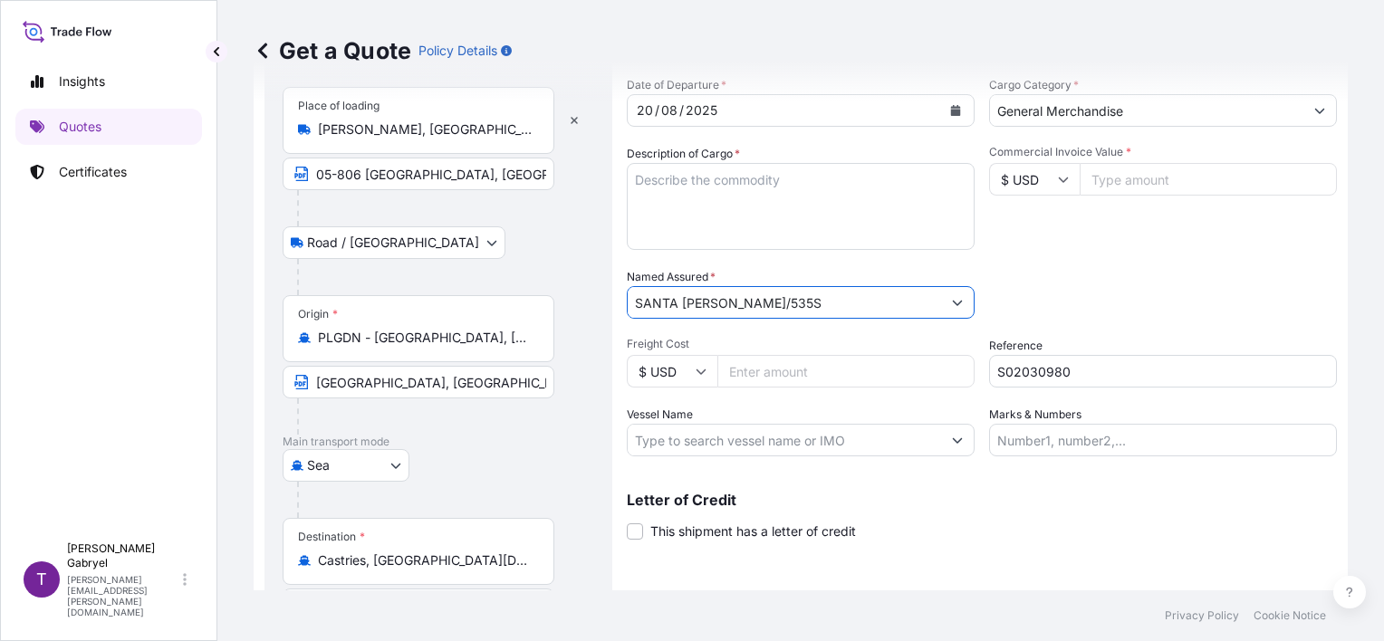
click at [771, 194] on textarea "Description of Cargo *" at bounding box center [801, 206] width 348 height 87
click at [1116, 185] on input "Commercial Invoice Value *" at bounding box center [1208, 179] width 257 height 33
paste input "9546.91"
type input "9546.91"
click at [1022, 181] on input "$ USD" at bounding box center [1034, 179] width 91 height 33
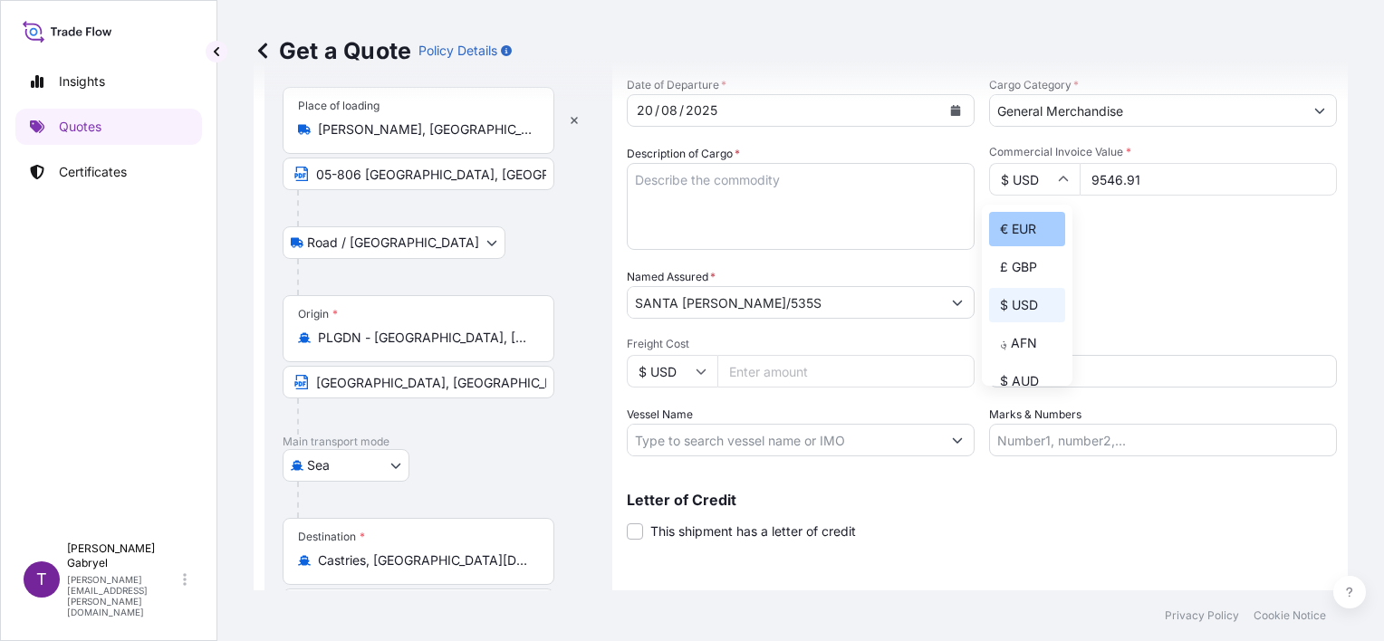
click at [1041, 221] on div "€ EUR" at bounding box center [1027, 229] width 76 height 34
type input "€ EUR"
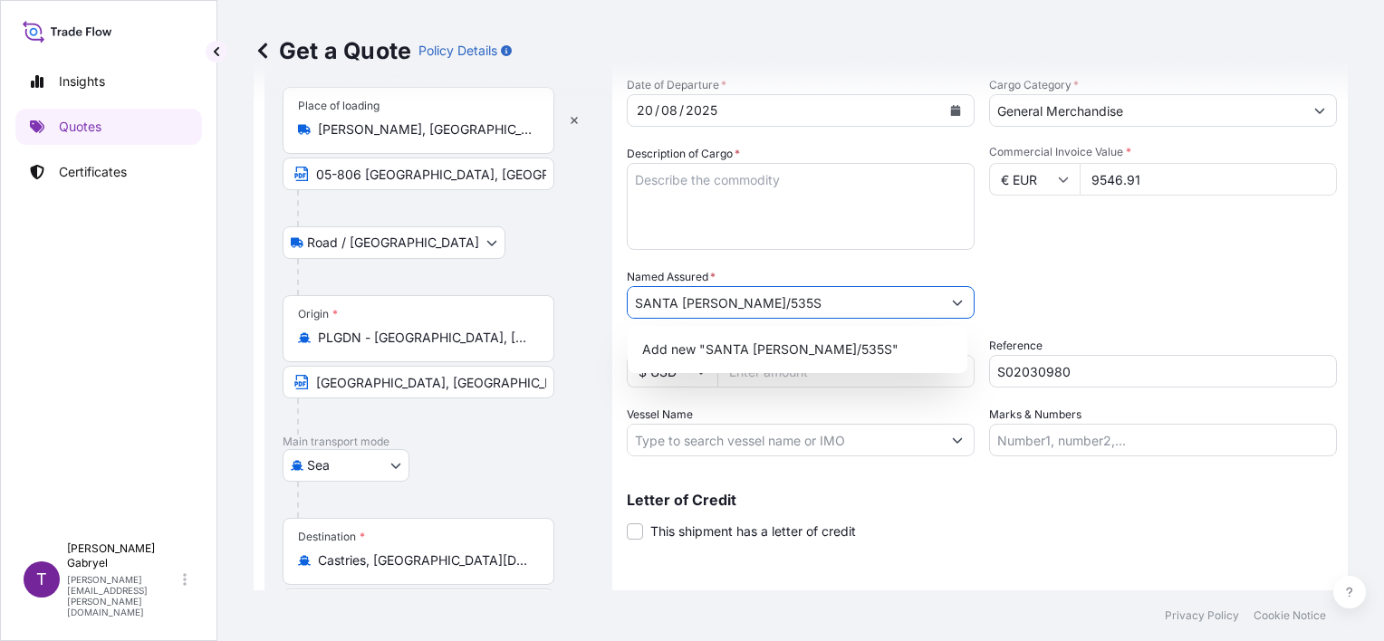
drag, startPoint x: 772, startPoint y: 297, endPoint x: 558, endPoint y: 302, distance: 213.8
click at [558, 302] on form "Route Details Reset Route Details Place of loading [GEOGRAPHIC_DATA], [GEOGRAPH…" at bounding box center [801, 363] width 1094 height 705
click at [735, 442] on input "Vessel Name" at bounding box center [784, 440] width 313 height 33
paste input "SANTA [PERSON_NAME]/535S"
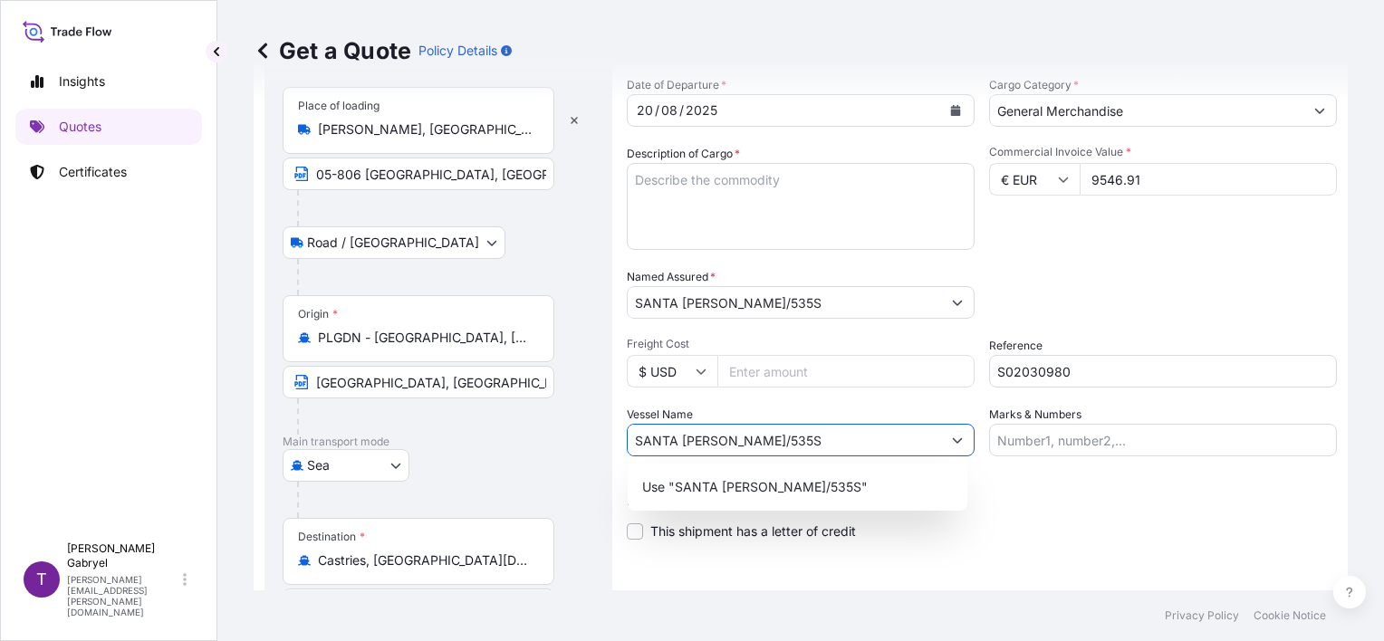
type input "SANTA [PERSON_NAME]/535S"
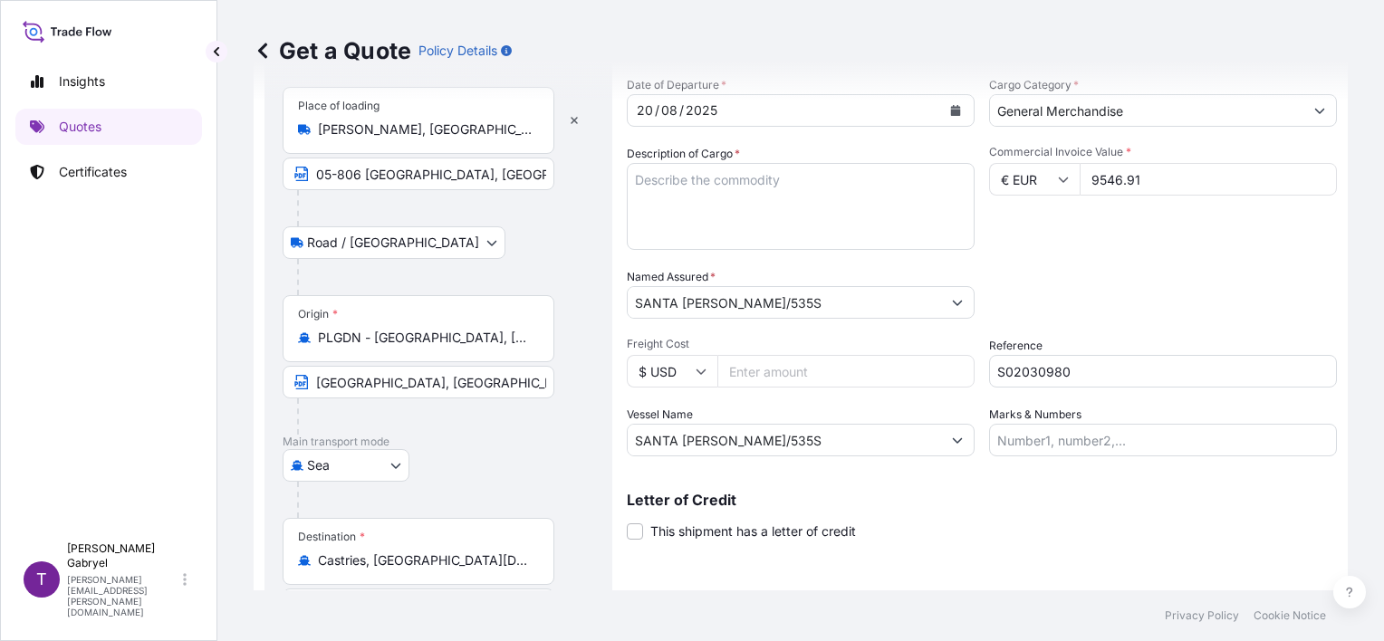
drag, startPoint x: 716, startPoint y: 308, endPoint x: 584, endPoint y: 301, distance: 131.5
click at [584, 301] on form "Route Details Reset Route Details Place of loading [GEOGRAPHIC_DATA], [GEOGRAPH…" at bounding box center [801, 363] width 1094 height 705
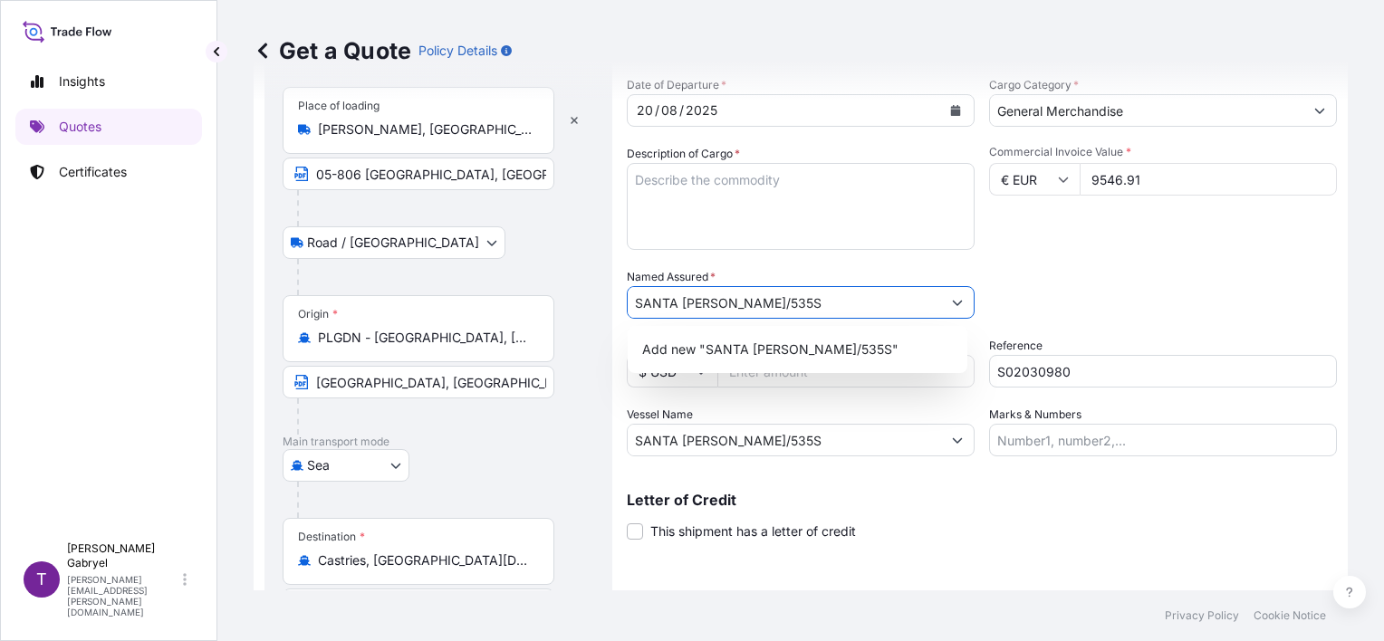
paste input "imaie Distributors"
click at [779, 346] on span "Add new "Simaie Distributors"" at bounding box center [732, 350] width 180 height 18
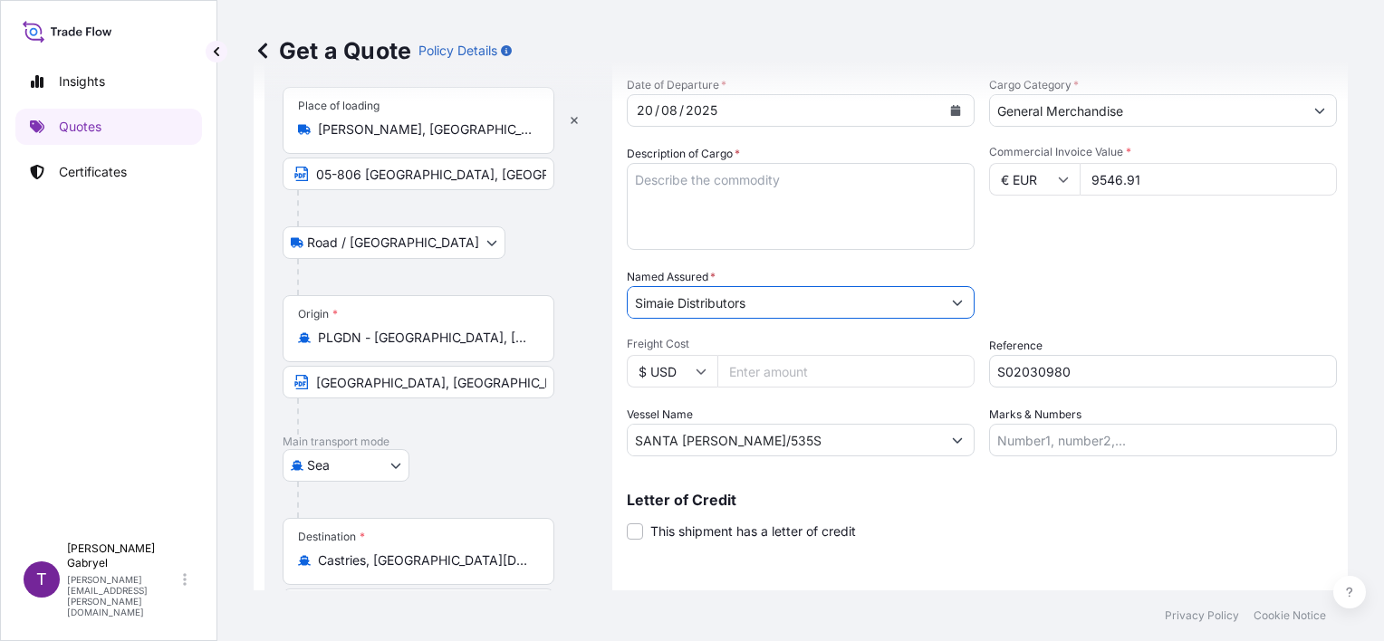
type input "Simaie Distributors"
click at [781, 202] on textarea "Description of Cargo *" at bounding box center [801, 206] width 348 height 87
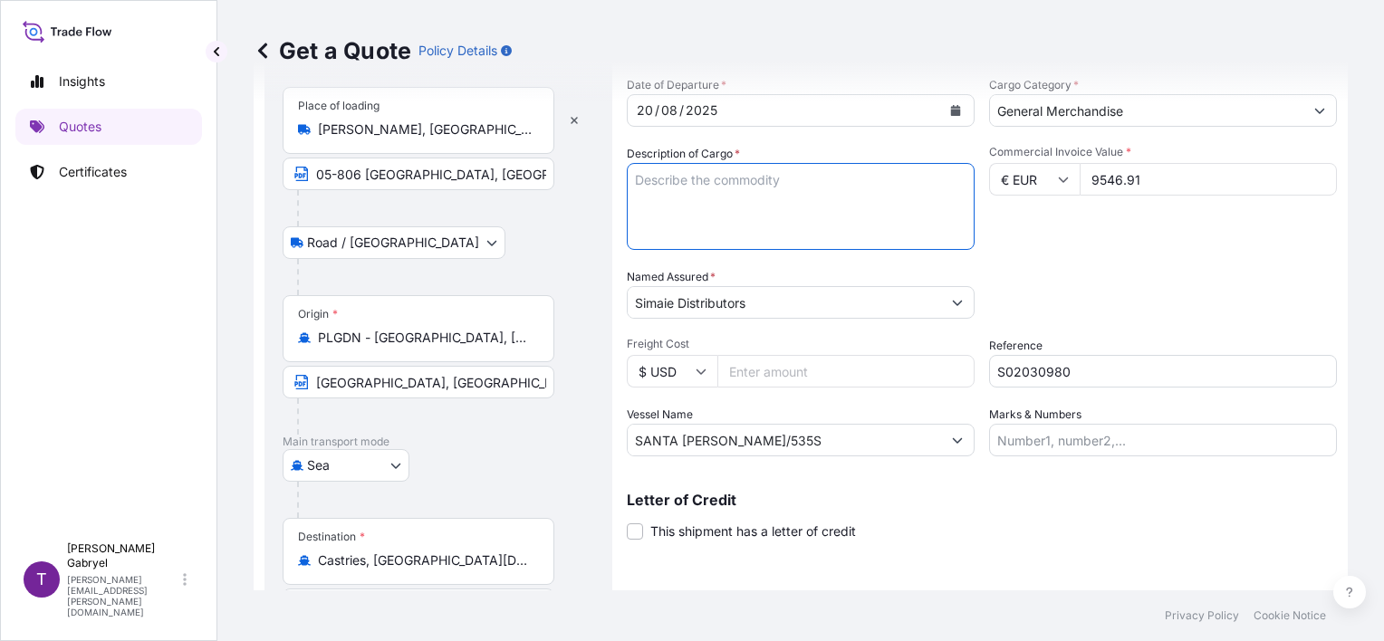
paste textarea "1 CONTAINER STC 41184 UNIT KABISA PARADISE 250ML CAN 4,5% ALC. (HS CODE: 22.08.…"
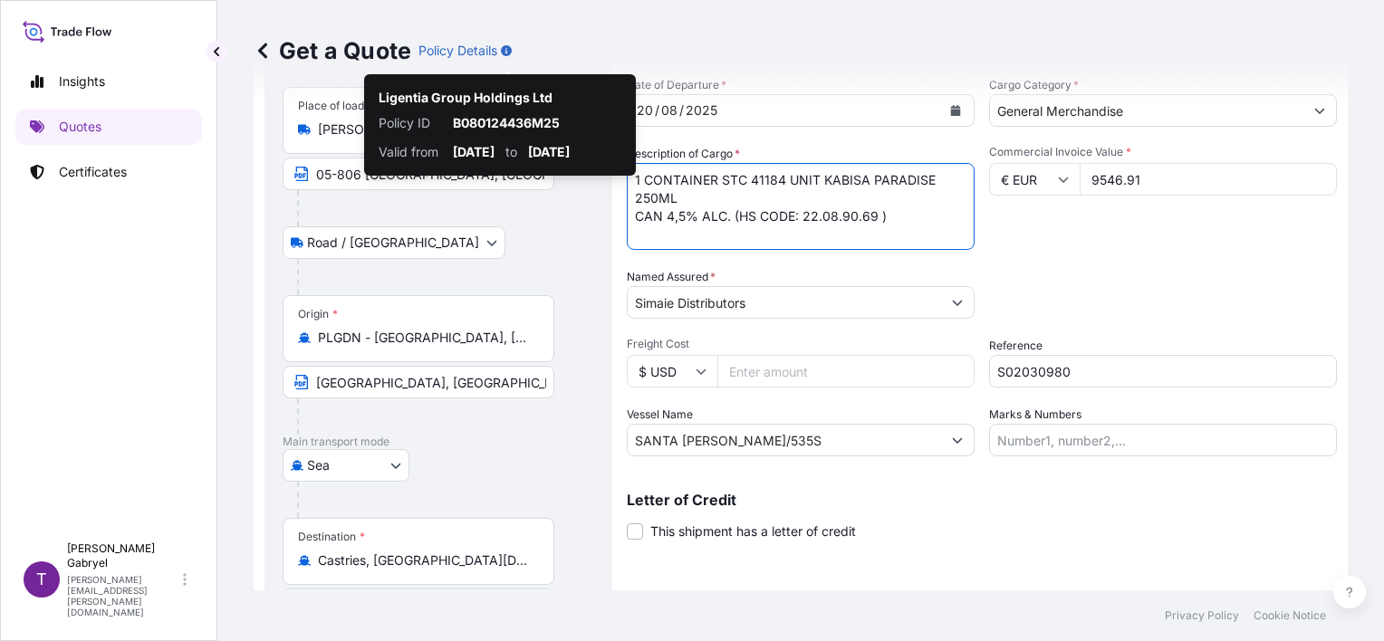
click at [811, 232] on textarea "1 CONTAINER STC 41184 UNIT KABISA PARADISE 250ML CAN 4,5% ALC. (HS CODE: 22.08.…" at bounding box center [801, 206] width 348 height 87
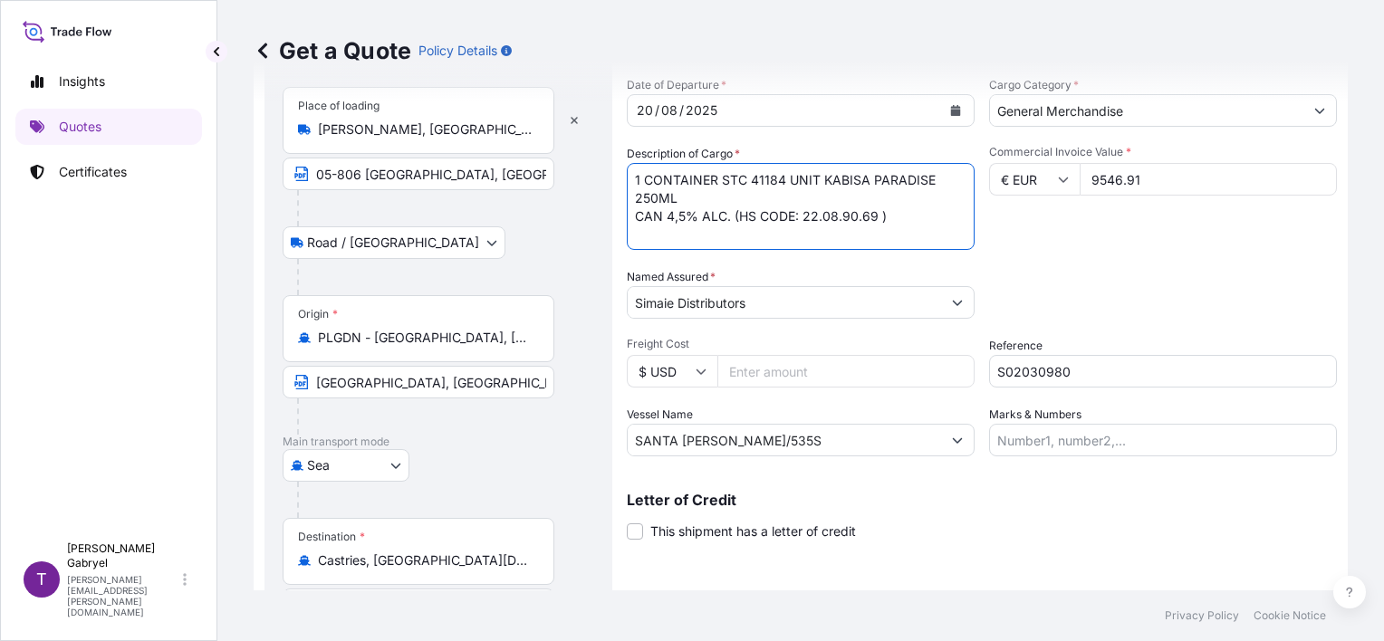
paste textarea "TTNU1268510 10327,8 KG / 11500,3 KG"
click at [902, 239] on textarea "1 CONTAINER STC 41184 UNIT KABISA PARADISE 250ML CAN 4,5% ALC. (HS CODE: 22.08.…" at bounding box center [801, 206] width 348 height 87
paste textarea "CIF [GEOGRAPHIC_DATA] , [GEOGRAPHIC_DATA][DATE]"
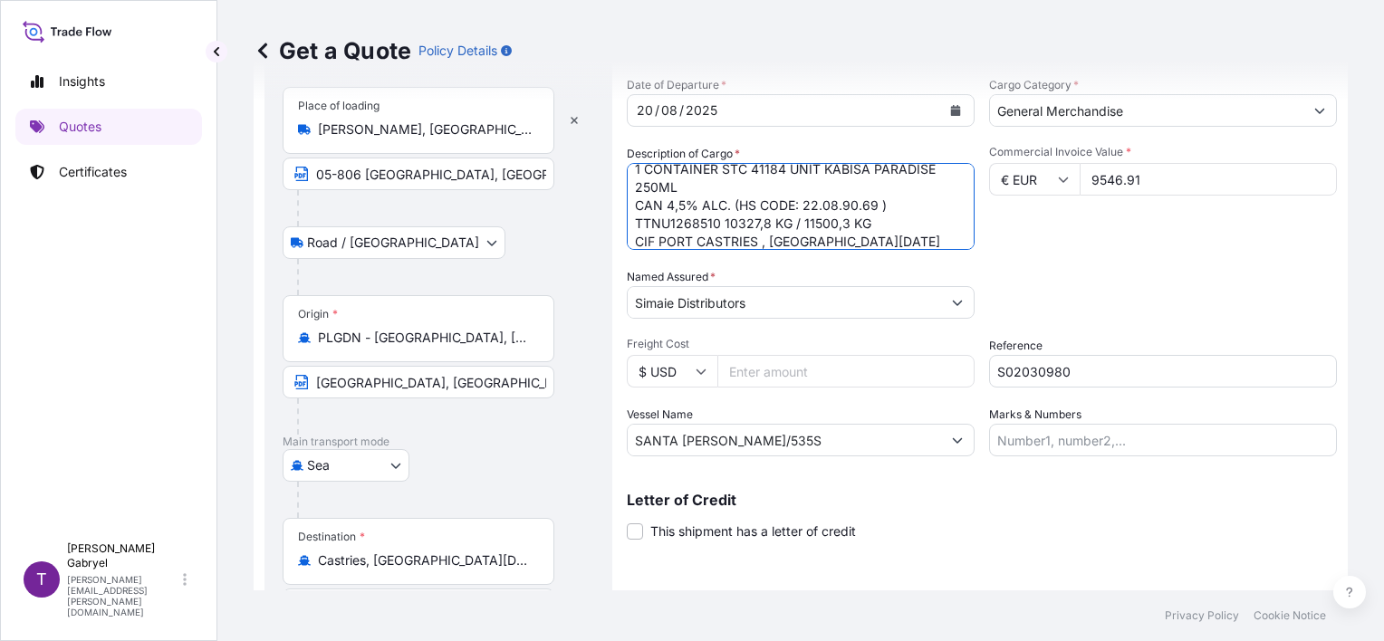
scroll to position [29, 0]
paste textarea "NET / GROSS WEIGHT: 10327,8 / 11500,32 KGS"
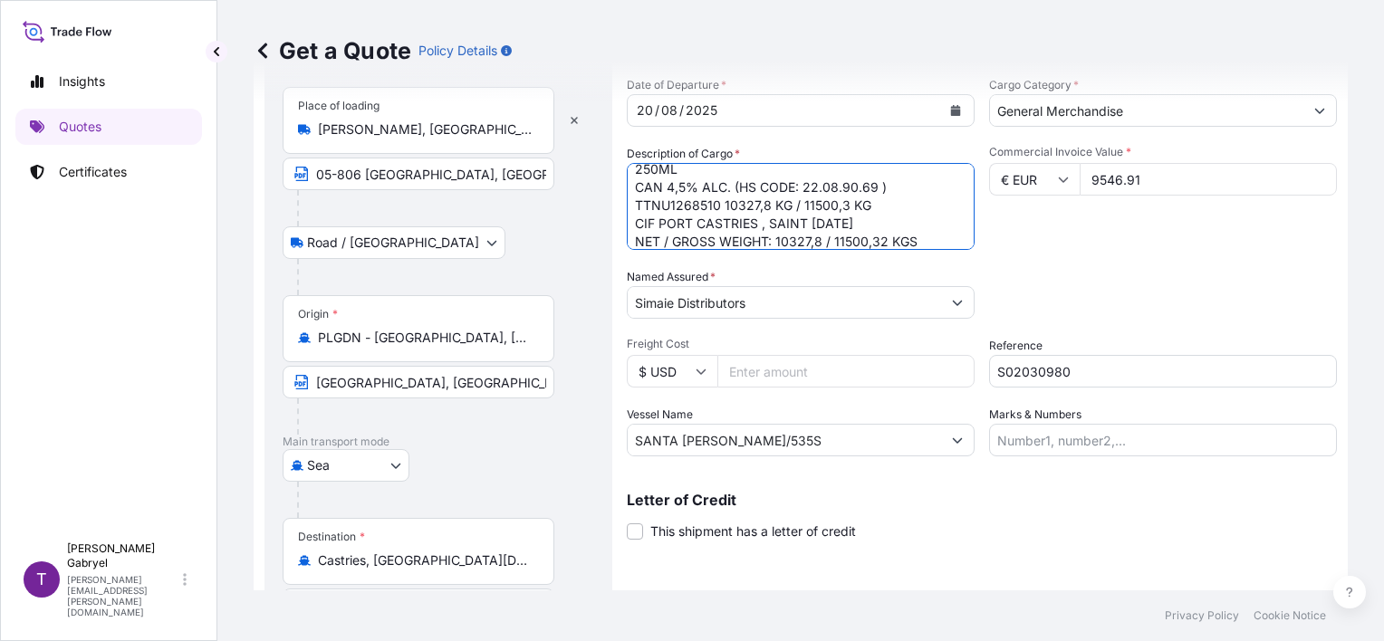
click at [941, 246] on textarea "1 CONTAINER STC 41184 UNIT KABISA PARADISE 250ML CAN 4,5% ALC. (HS CODE: 22.08.…" at bounding box center [801, 206] width 348 height 87
paste textarea "MODE OF TRANSPORT: MULTIMODAL"
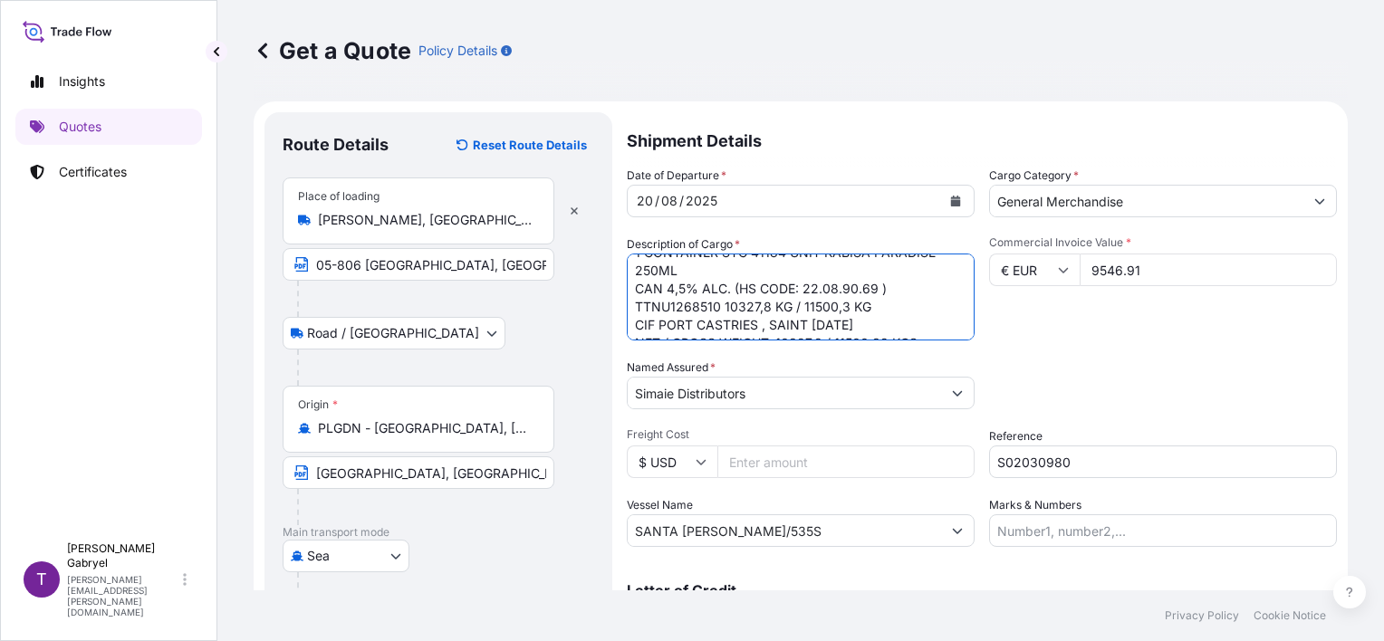
scroll to position [0, 0]
click at [757, 317] on textarea "1 CONTAINER STC 41184 UNIT KABISA PARADISE 250ML CAN 4,5% ALC. (HS CODE: 22.08.…" at bounding box center [801, 297] width 348 height 87
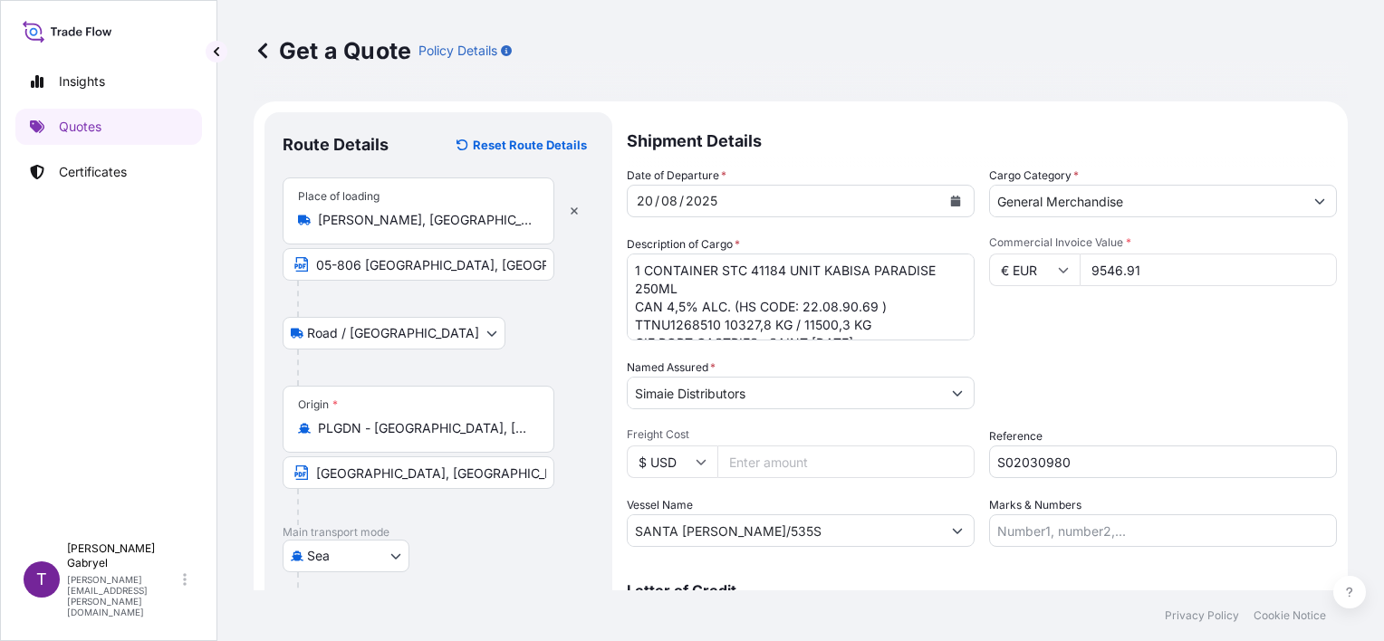
click at [862, 315] on textarea "1 CONTAINER STC 41184 UNIT KABISA PARADISE 250ML CAN 4,5% ALC. (HS CODE: 22.08.…" at bounding box center [801, 297] width 348 height 87
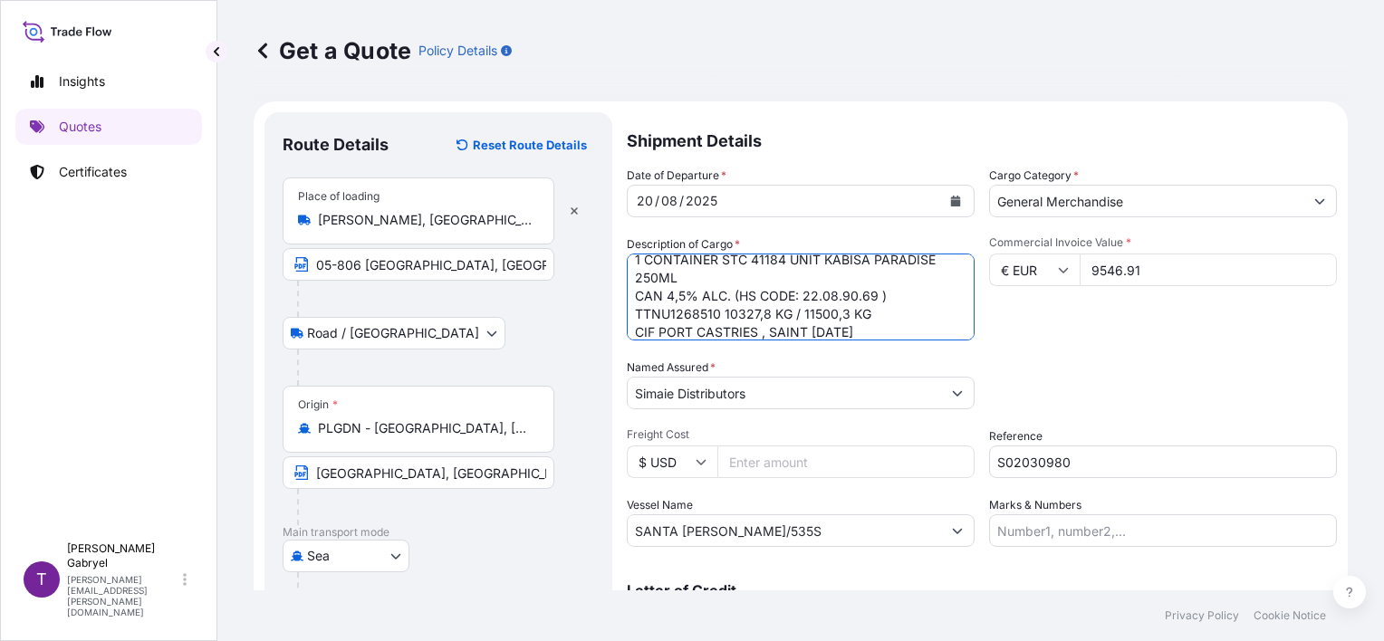
click at [888, 310] on textarea "1 CONTAINER STC 41184 UNIT KABISA PARADISE 250ML CAN 4,5% ALC. (HS CODE: 22.08.…" at bounding box center [801, 297] width 348 height 87
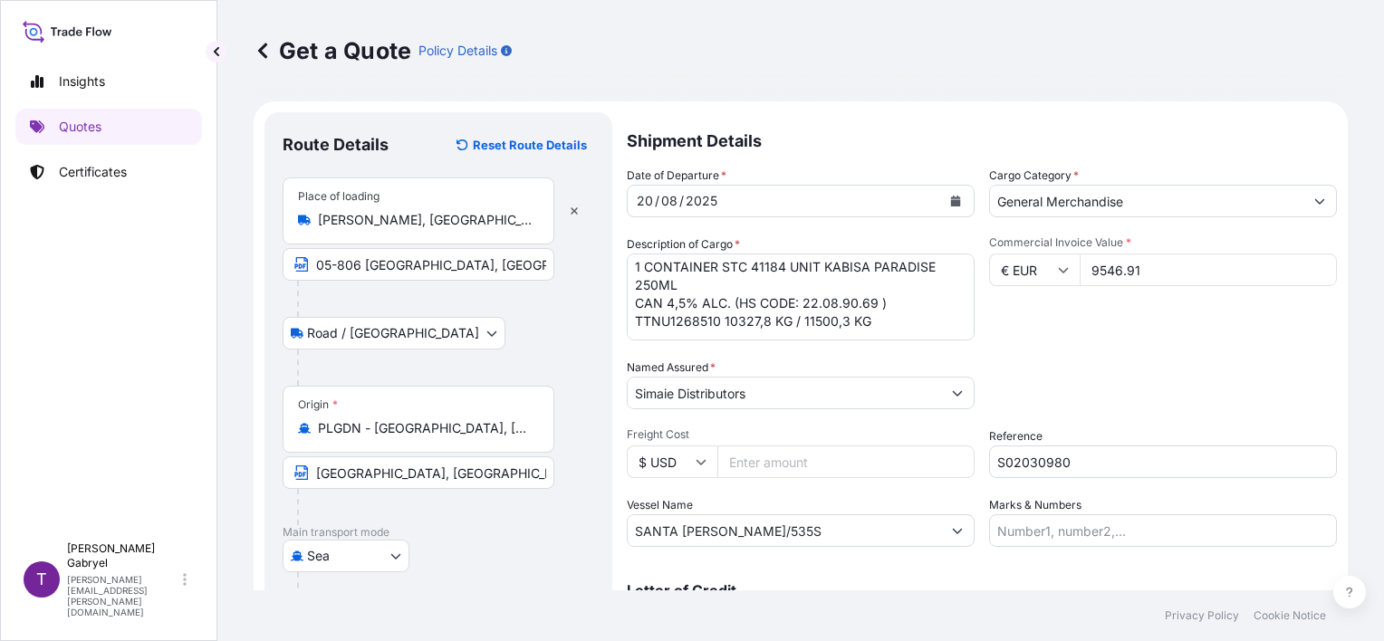
scroll to position [73, 0]
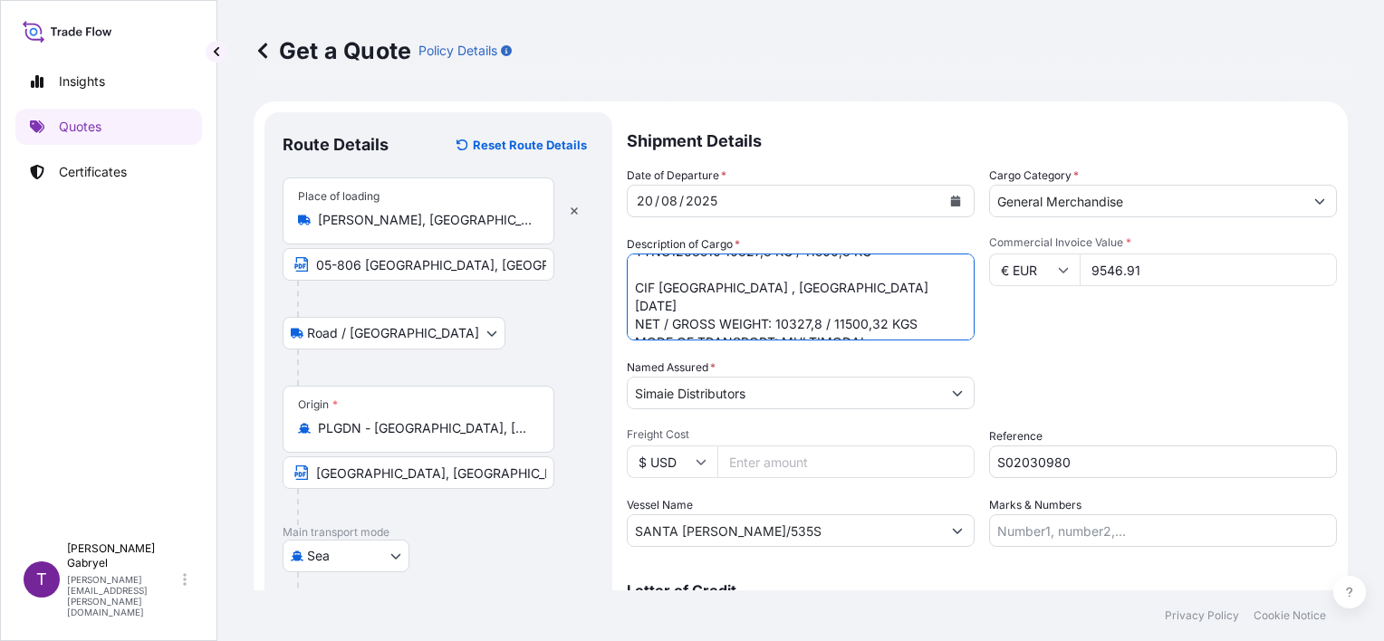
click at [660, 269] on textarea "1 CONTAINER STC 41184 UNIT KABISA PARADISE 250ML CAN 4,5% ALC. (HS CODE: 22.08.…" at bounding box center [801, 297] width 348 height 87
paste textarea "INTEGRAL FRANCHISE: NONE"
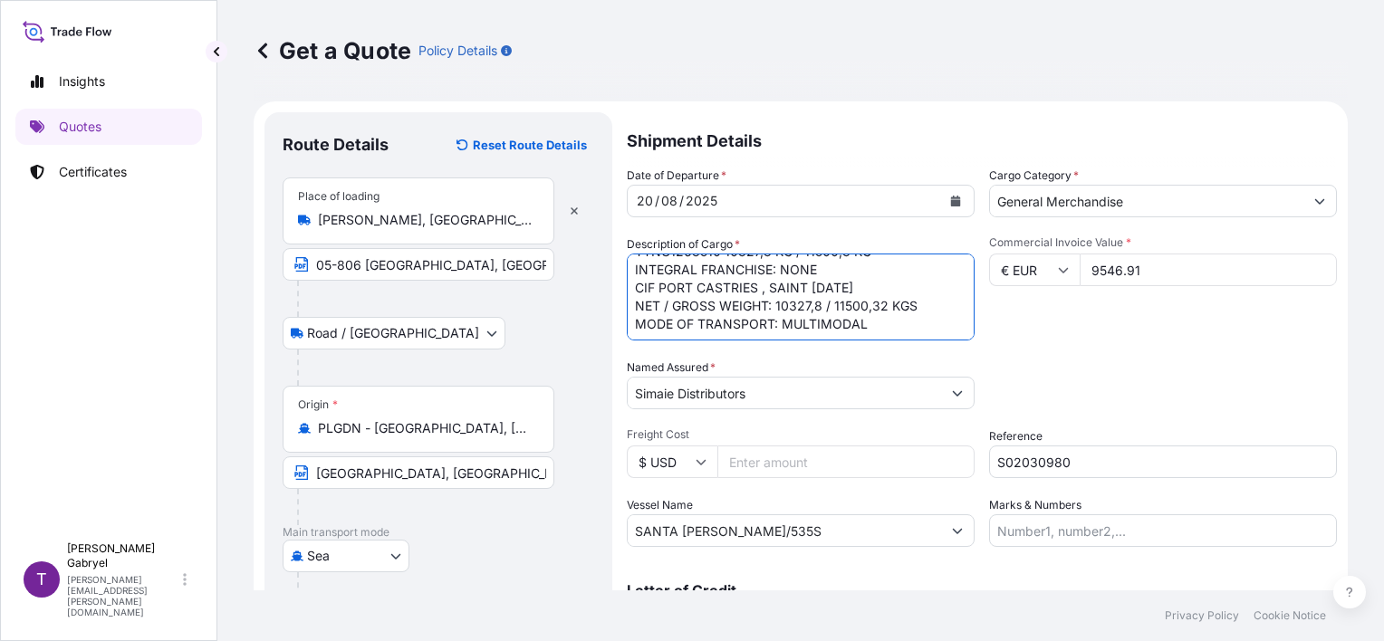
type textarea "1 CONTAINER STC 41184 UNIT KABISA PARADISE 250ML CAN 4,5% ALC. (HS CODE: 22.08.…"
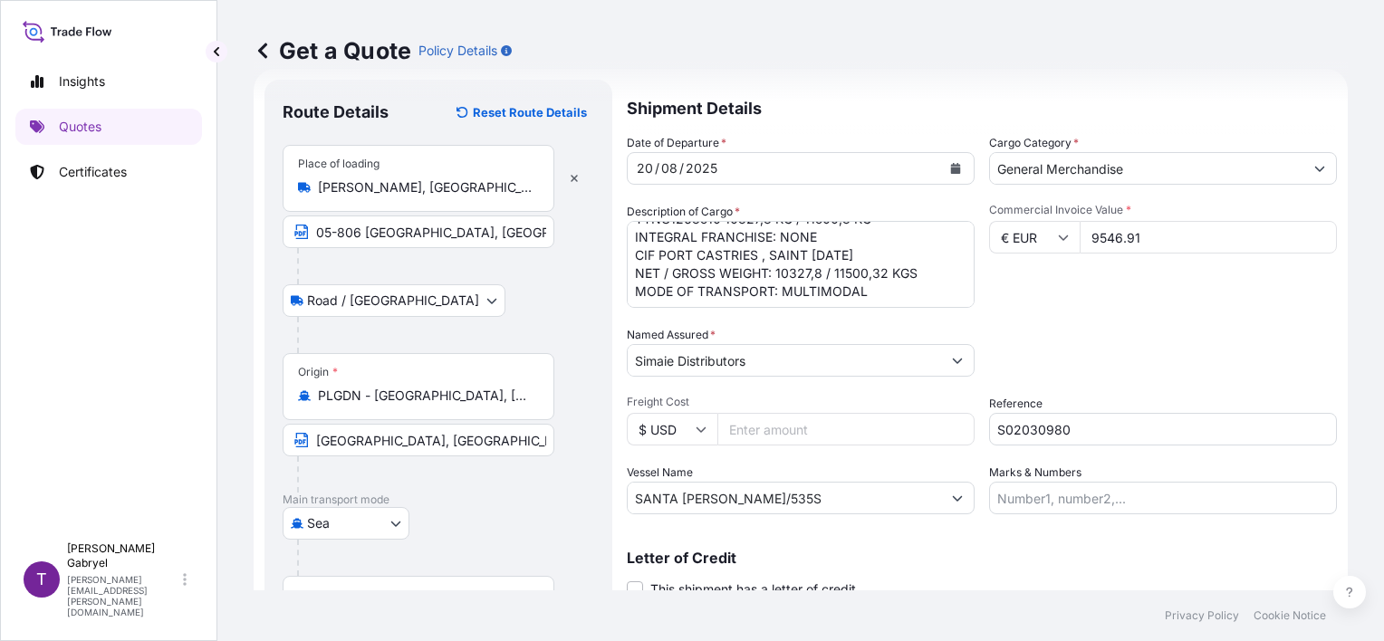
click at [771, 264] on textarea "1 CONTAINER STC 41184 UNIT KABISA PARADISE 250ML CAN 4,5% ALC. (HS CODE: 22.08.…" at bounding box center [801, 264] width 348 height 87
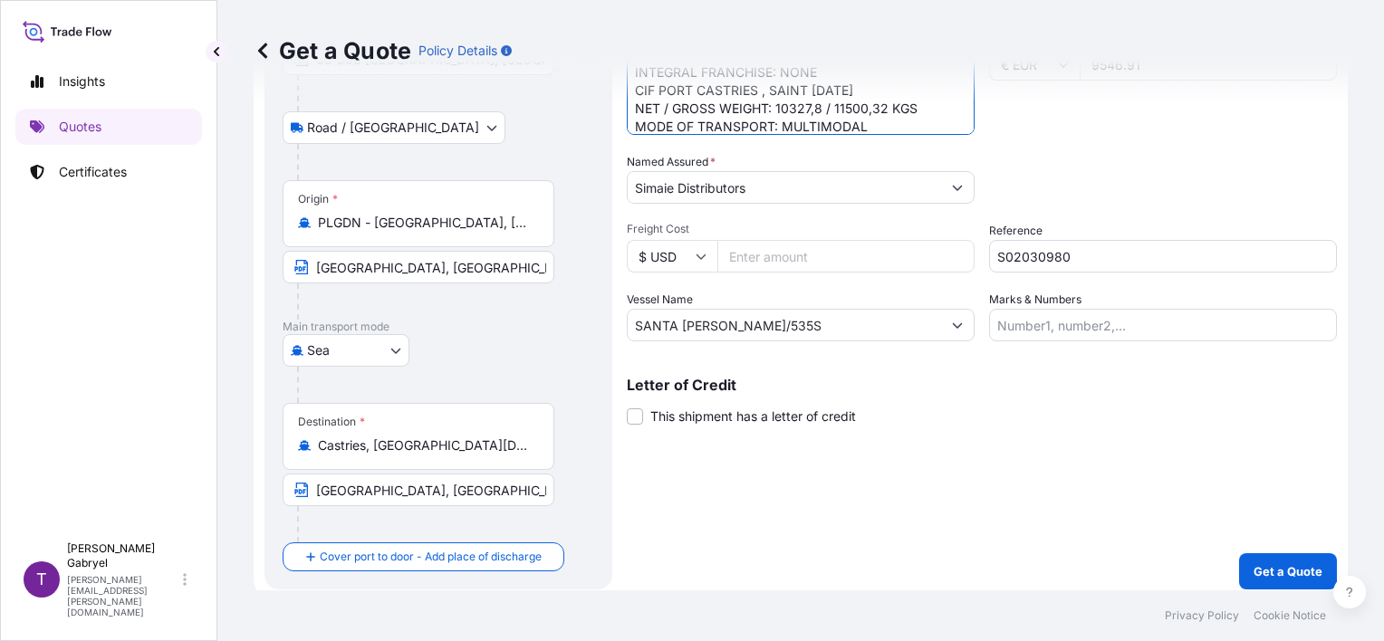
scroll to position [214, 0]
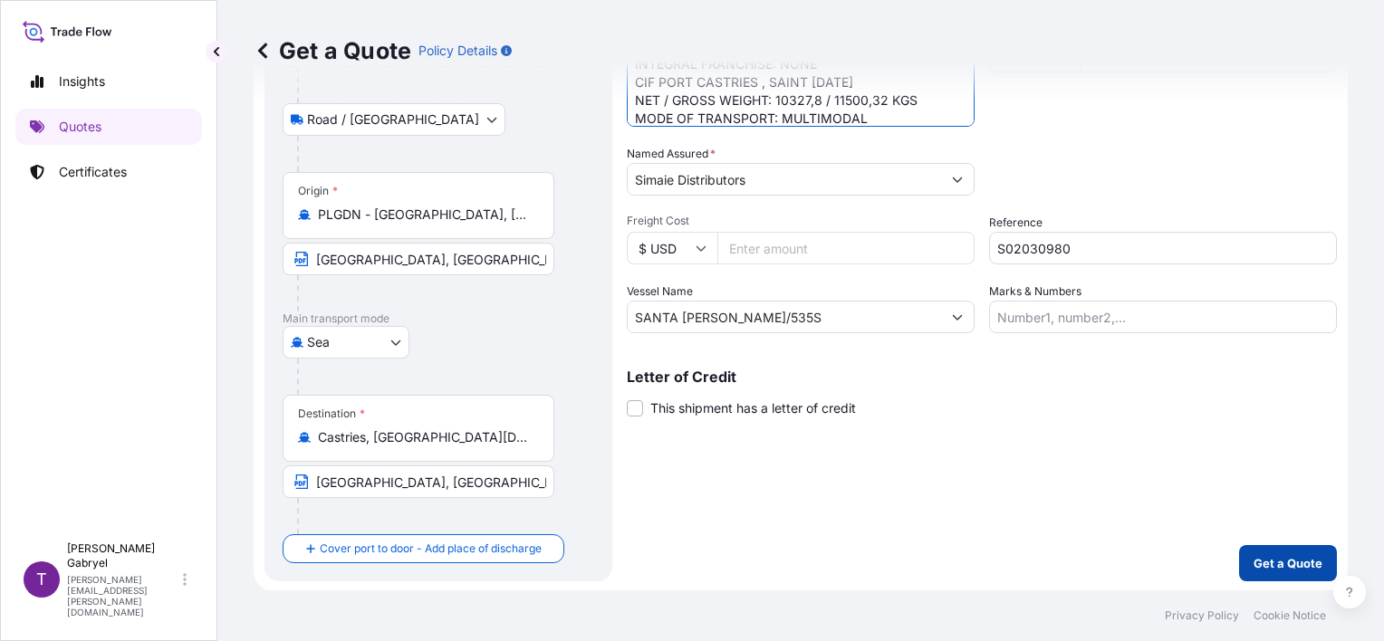
click at [1290, 563] on p "Get a Quote" at bounding box center [1288, 563] width 69 height 18
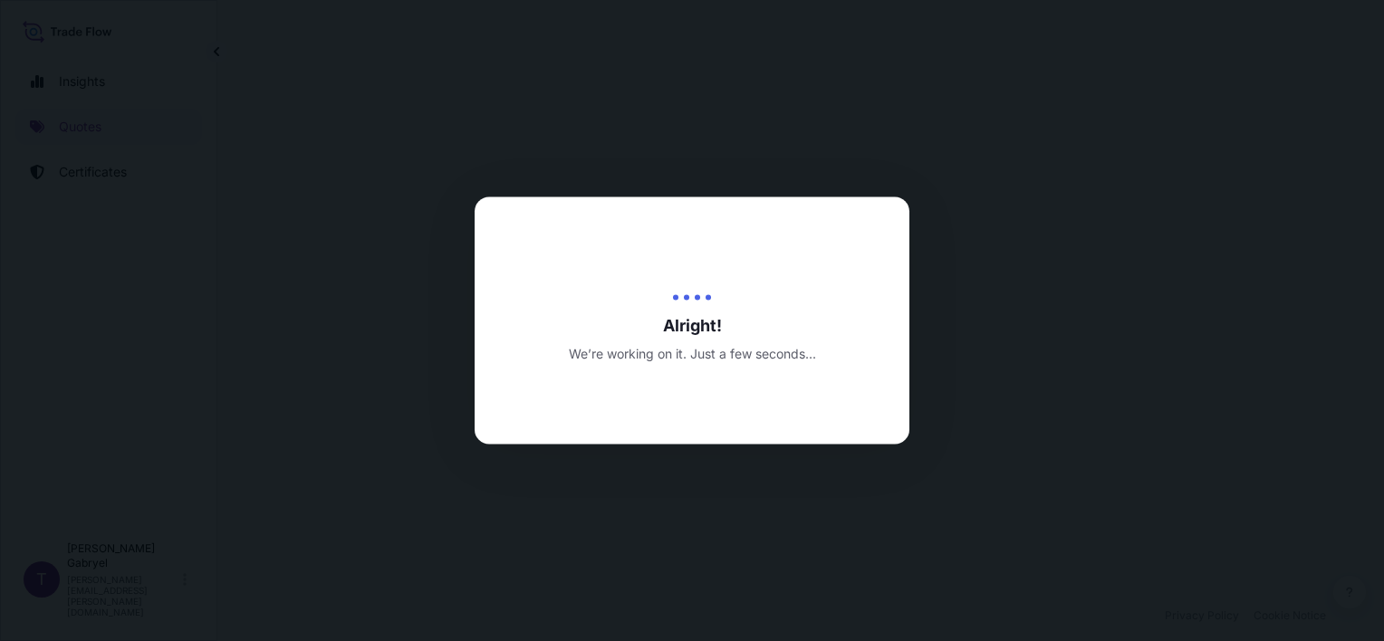
select select "Road / [GEOGRAPHIC_DATA]"
select select "Sea"
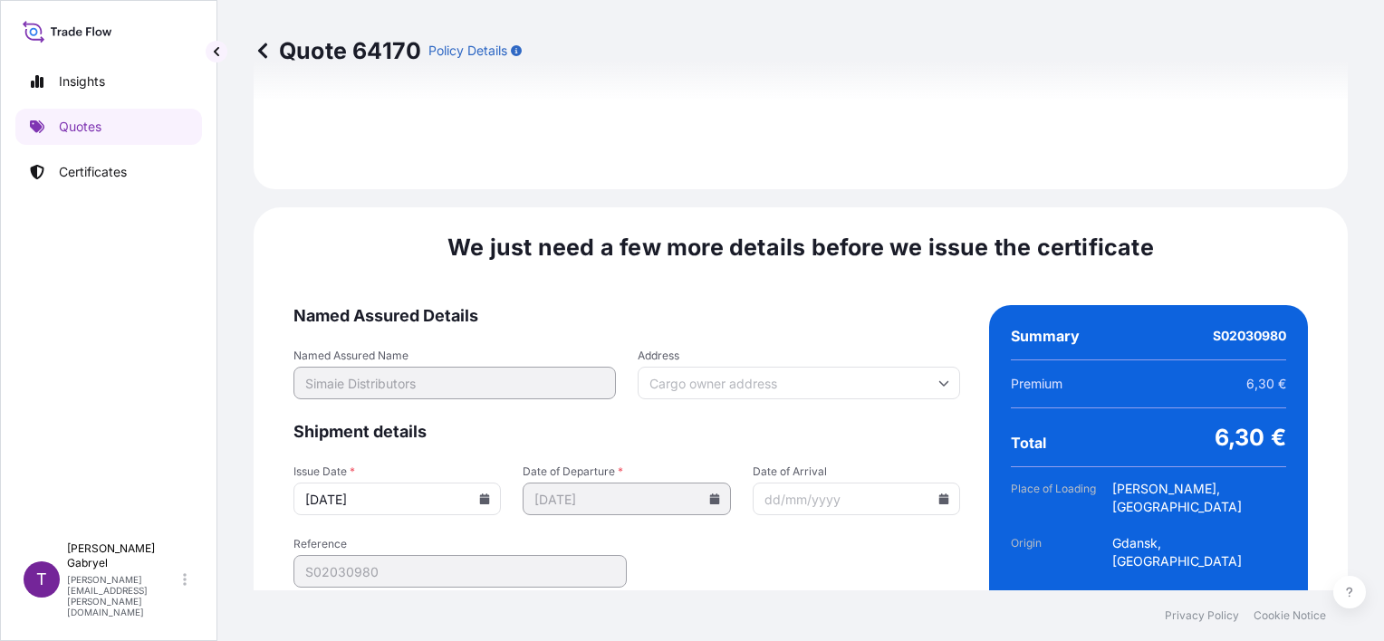
scroll to position [2310, 0]
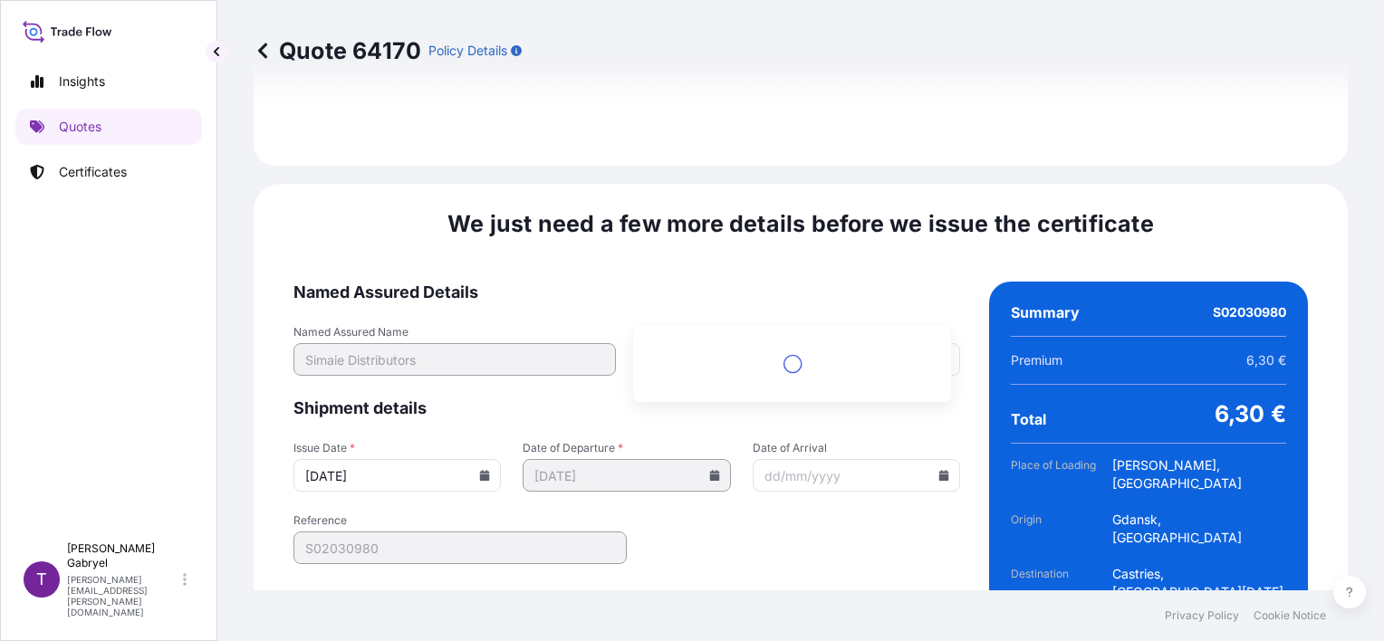
click at [763, 343] on input "Address" at bounding box center [799, 359] width 322 height 33
paste input "Ti rocher post office LC06 401Castries StLucia Castries, [GEOGRAPHIC_DATA][DATE]"
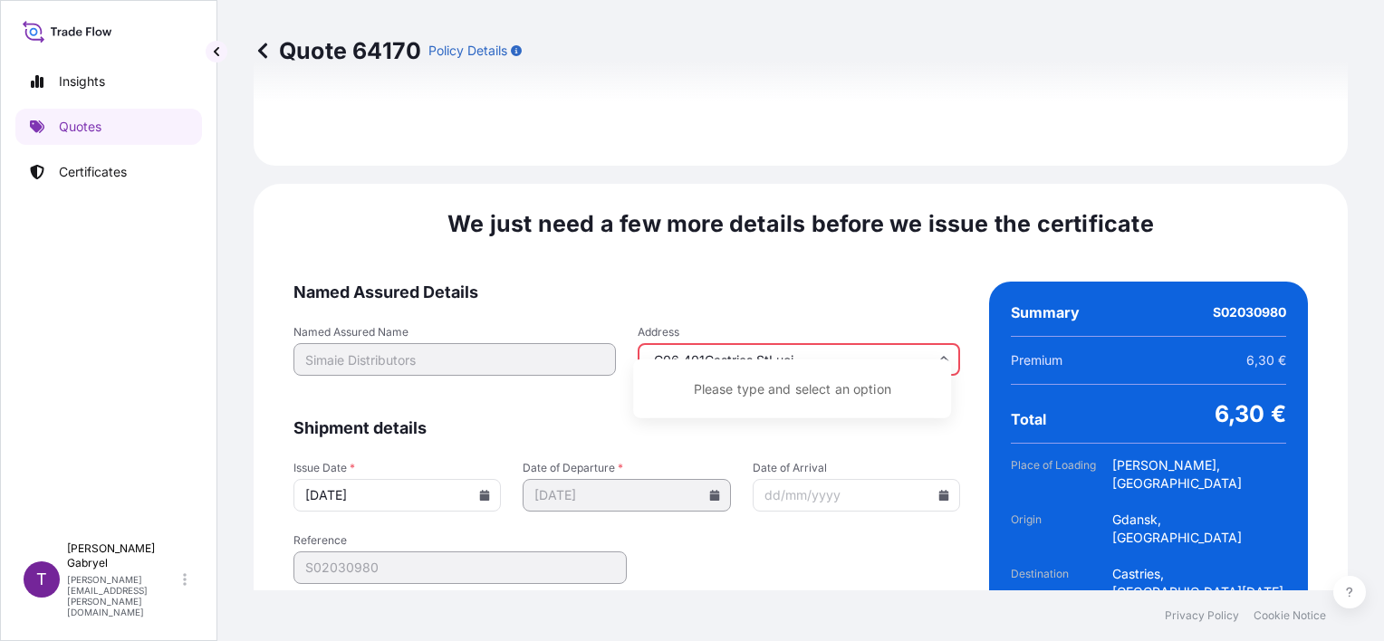
scroll to position [0, 0]
click at [474, 325] on div "Named Assured Name Simaie Distributors Address Ti rocher post office LC06 401Ca…" at bounding box center [626, 360] width 667 height 71
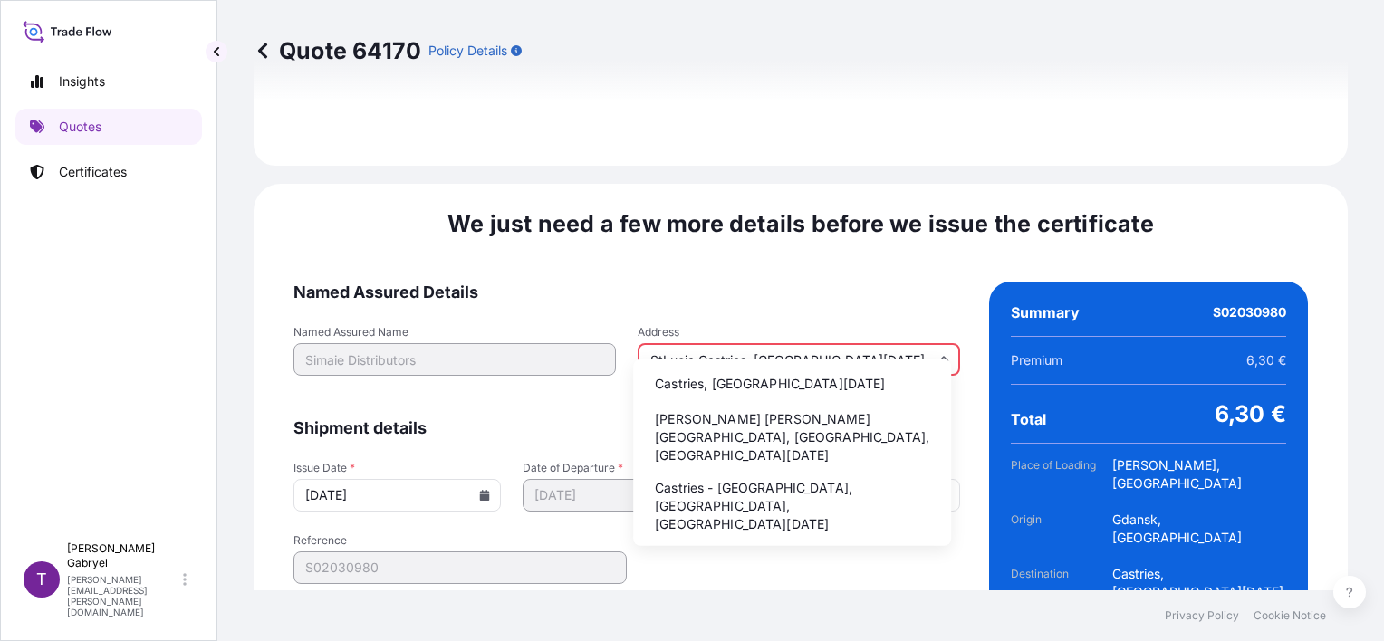
click at [828, 380] on li "Castries, [GEOGRAPHIC_DATA][DATE]" at bounding box center [791, 384] width 303 height 34
type input "Castries, [GEOGRAPHIC_DATA][DATE]"
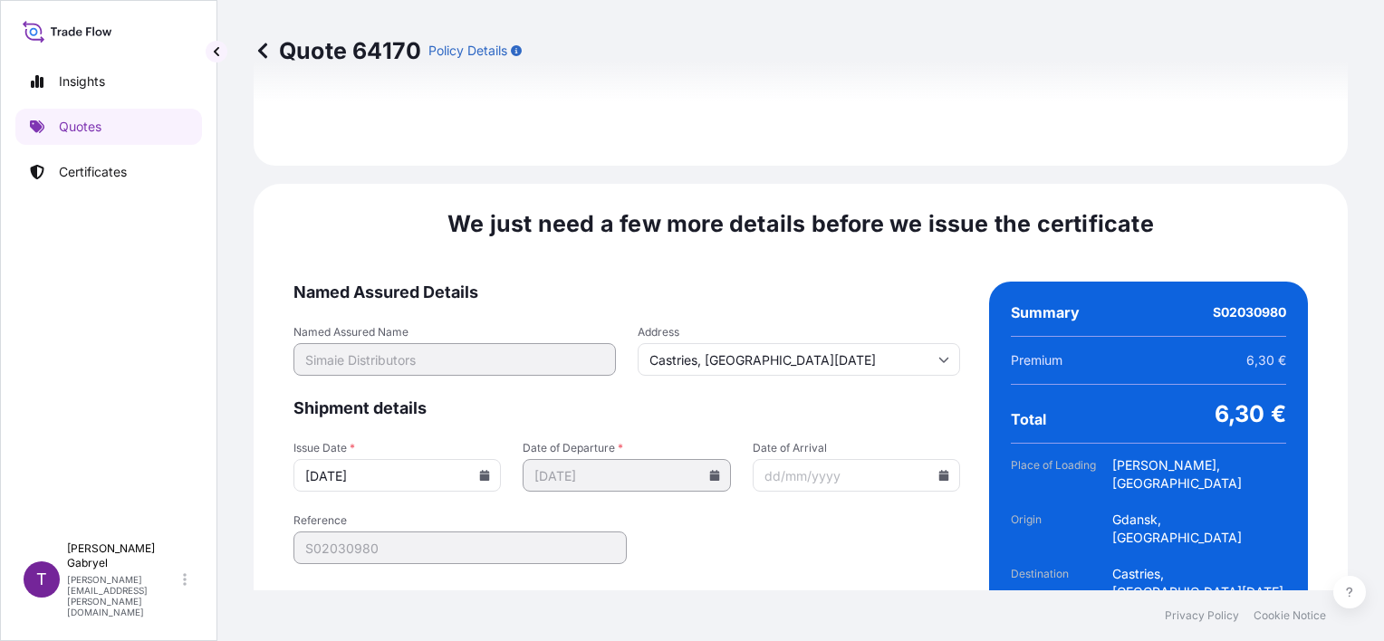
click at [776, 282] on form "Named Assured Details Named Assured Name Simaie Distributors Address Castries, …" at bounding box center [626, 480] width 667 height 396
click at [480, 470] on icon at bounding box center [485, 475] width 10 height 11
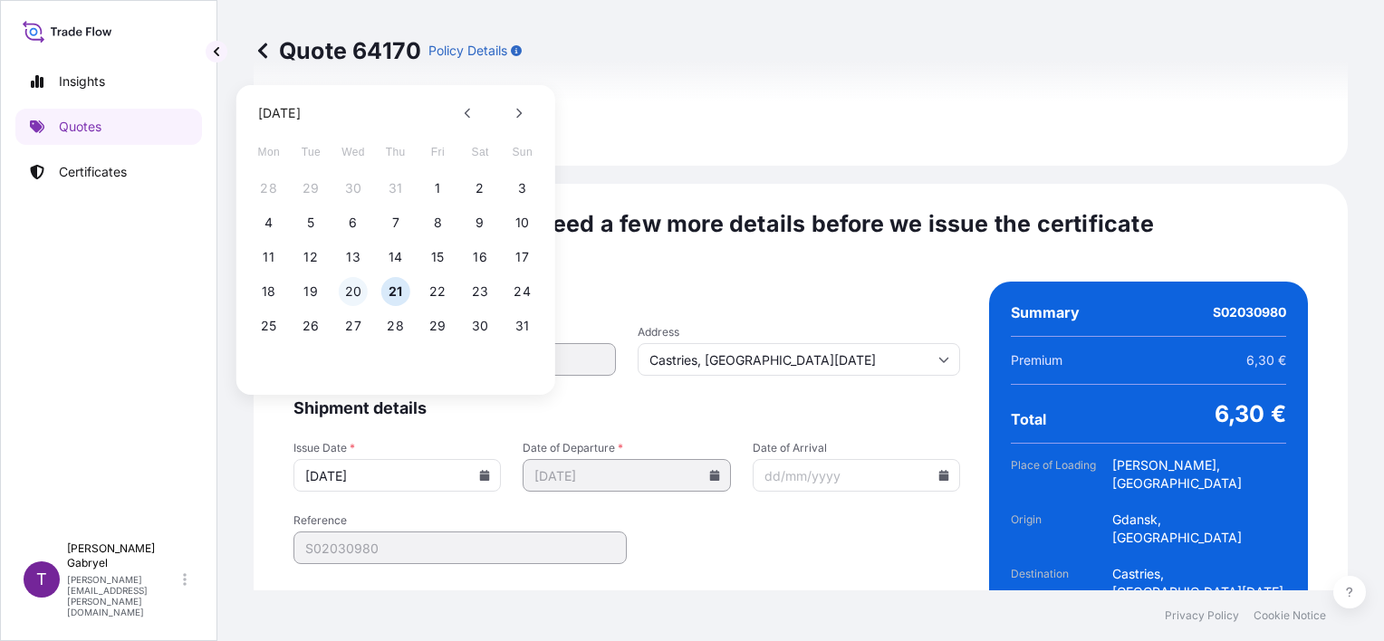
click at [351, 292] on button "20" at bounding box center [353, 291] width 29 height 29
type input "[DATE]"
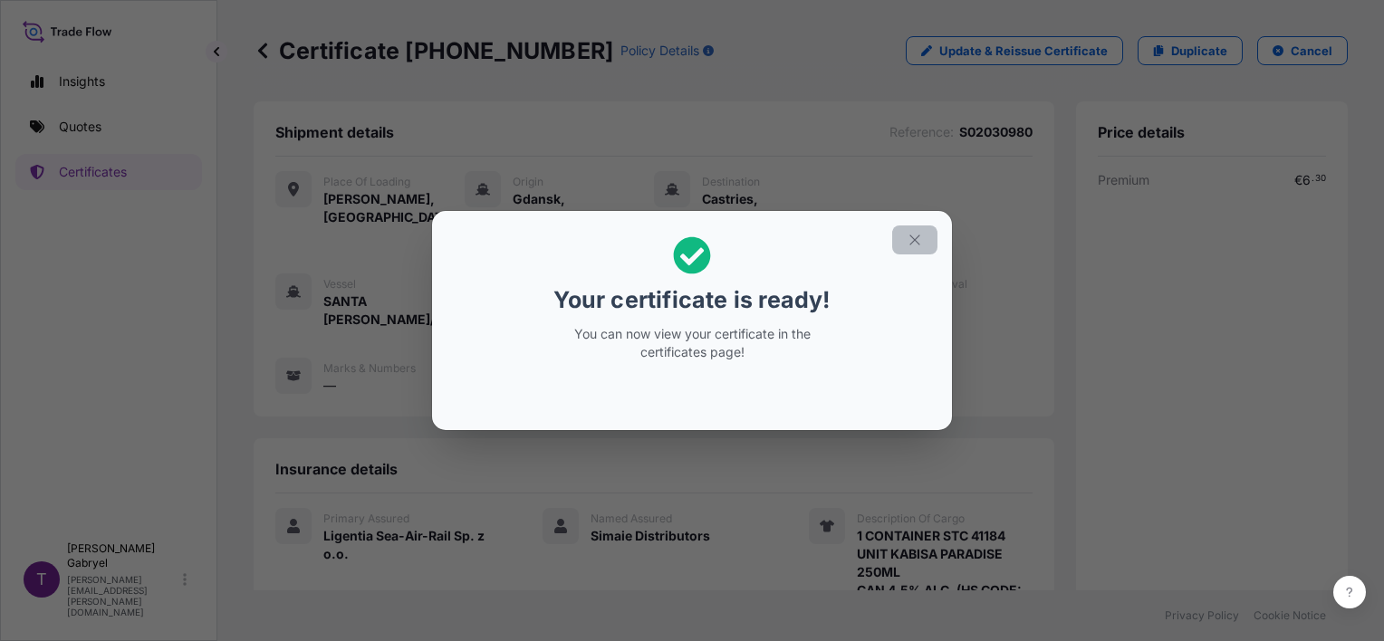
click at [908, 241] on icon "button" at bounding box center [915, 240] width 16 height 16
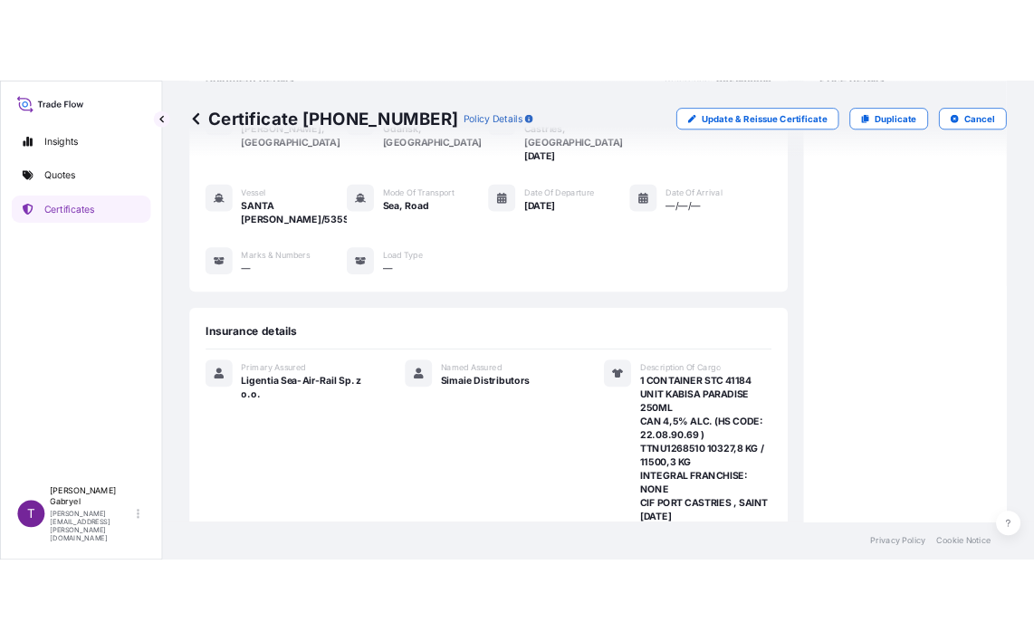
scroll to position [507, 0]
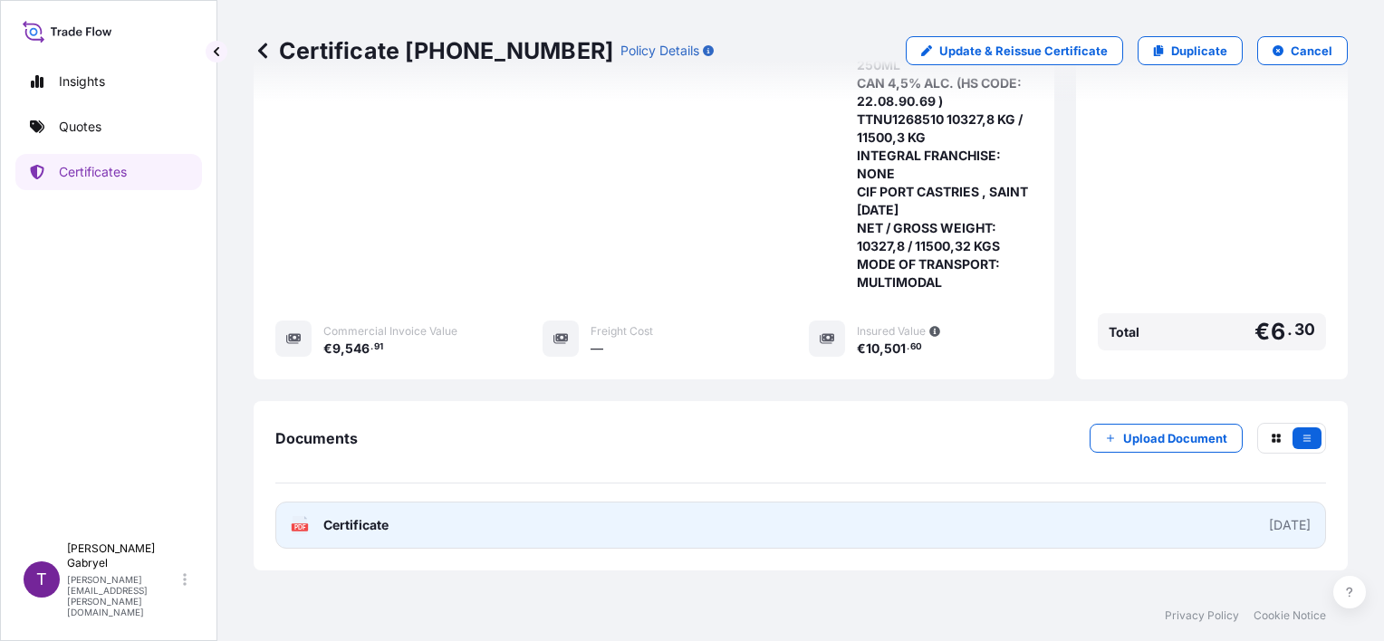
click at [669, 502] on link "PDF Certificate [DATE]" at bounding box center [800, 525] width 1051 height 47
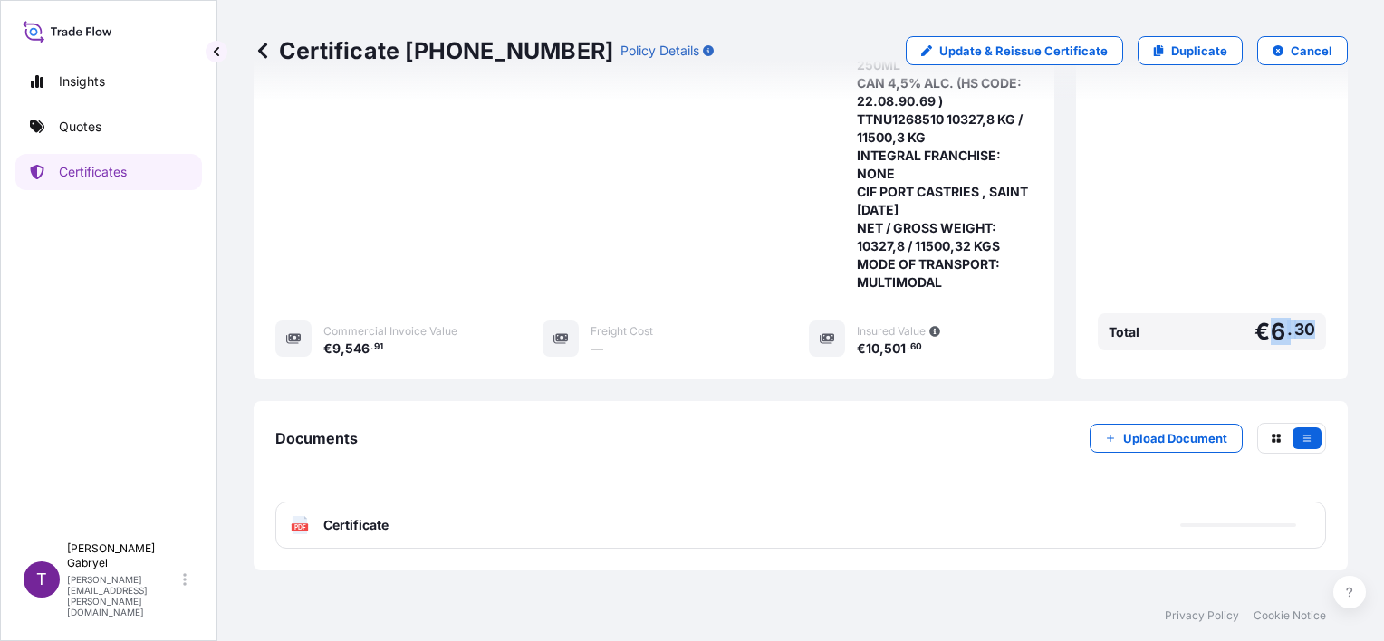
drag, startPoint x: 1273, startPoint y: 275, endPoint x: 1259, endPoint y: 277, distance: 13.7
click at [1259, 313] on div "Total € 6 . 30" at bounding box center [1212, 331] width 228 height 37
copy span "6 . 30"
